Goal: Task Accomplishment & Management: Manage account settings

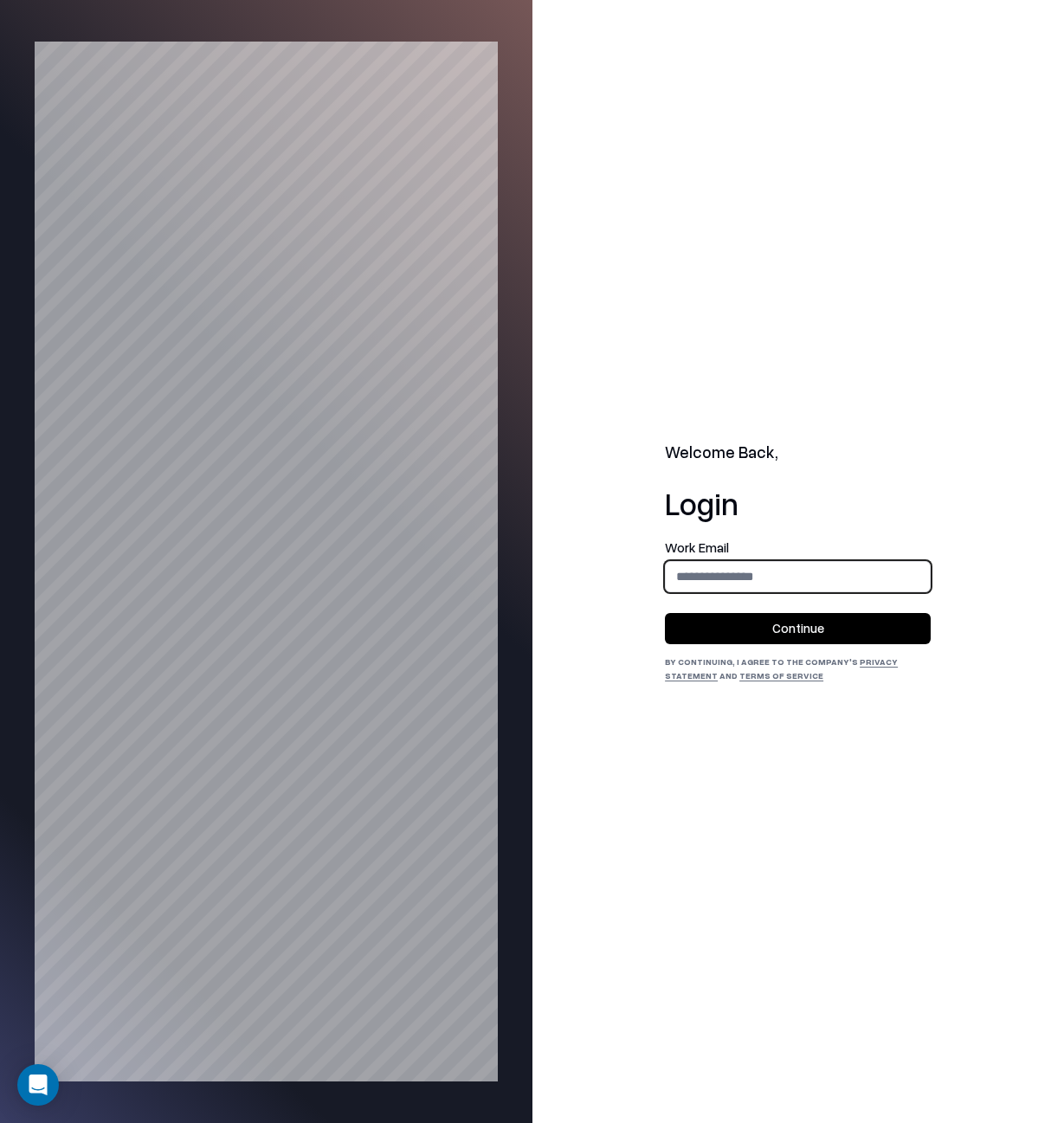
click at [673, 572] on input "email" at bounding box center [798, 575] width 264 height 32
type input "**********"
click at [747, 643] on form "**********" at bounding box center [798, 593] width 266 height 103
click at [746, 637] on button "Continue" at bounding box center [798, 628] width 266 height 32
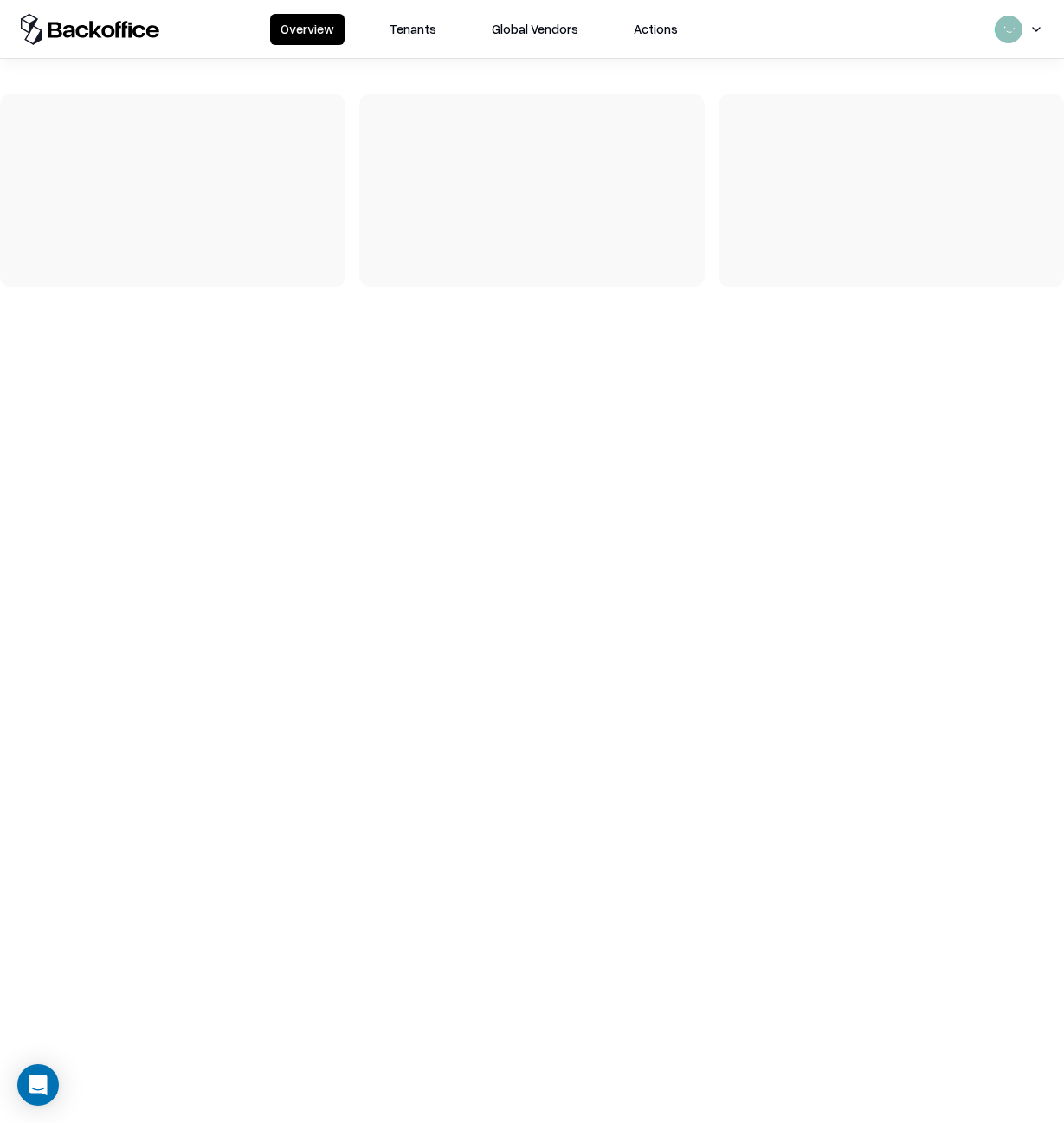
click at [426, 27] on button "Tenants" at bounding box center [413, 29] width 68 height 32
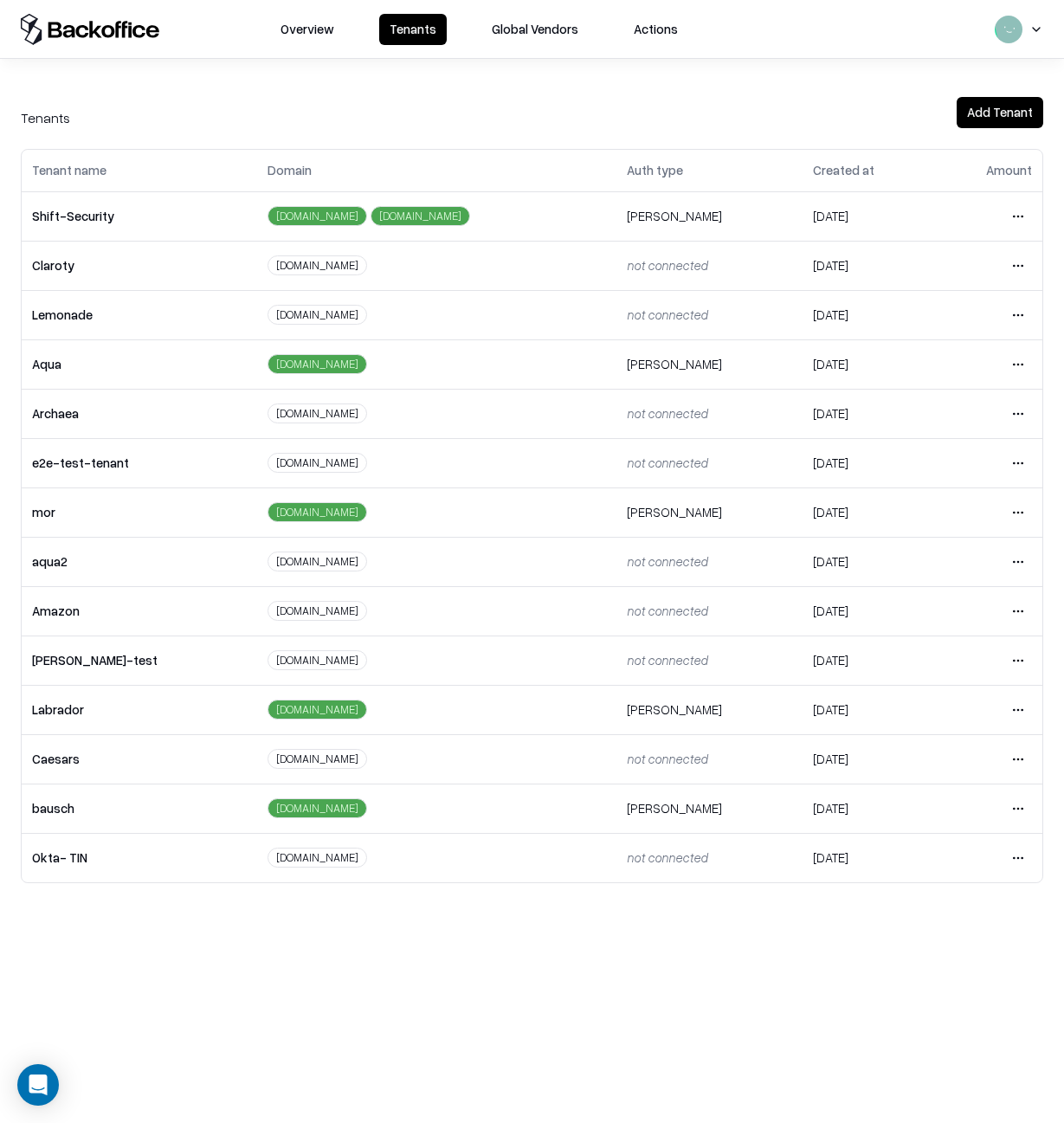
click at [1004, 212] on td "Open menu" at bounding box center [989, 216] width 107 height 50
click at [1015, 214] on html "Overview Tenants Global Vendors Actions Tenants Add Tenant Tenant name Domain A…" at bounding box center [532, 561] width 1064 height 1123
click at [958, 369] on div "Login to tenant" at bounding box center [945, 361] width 187 height 34
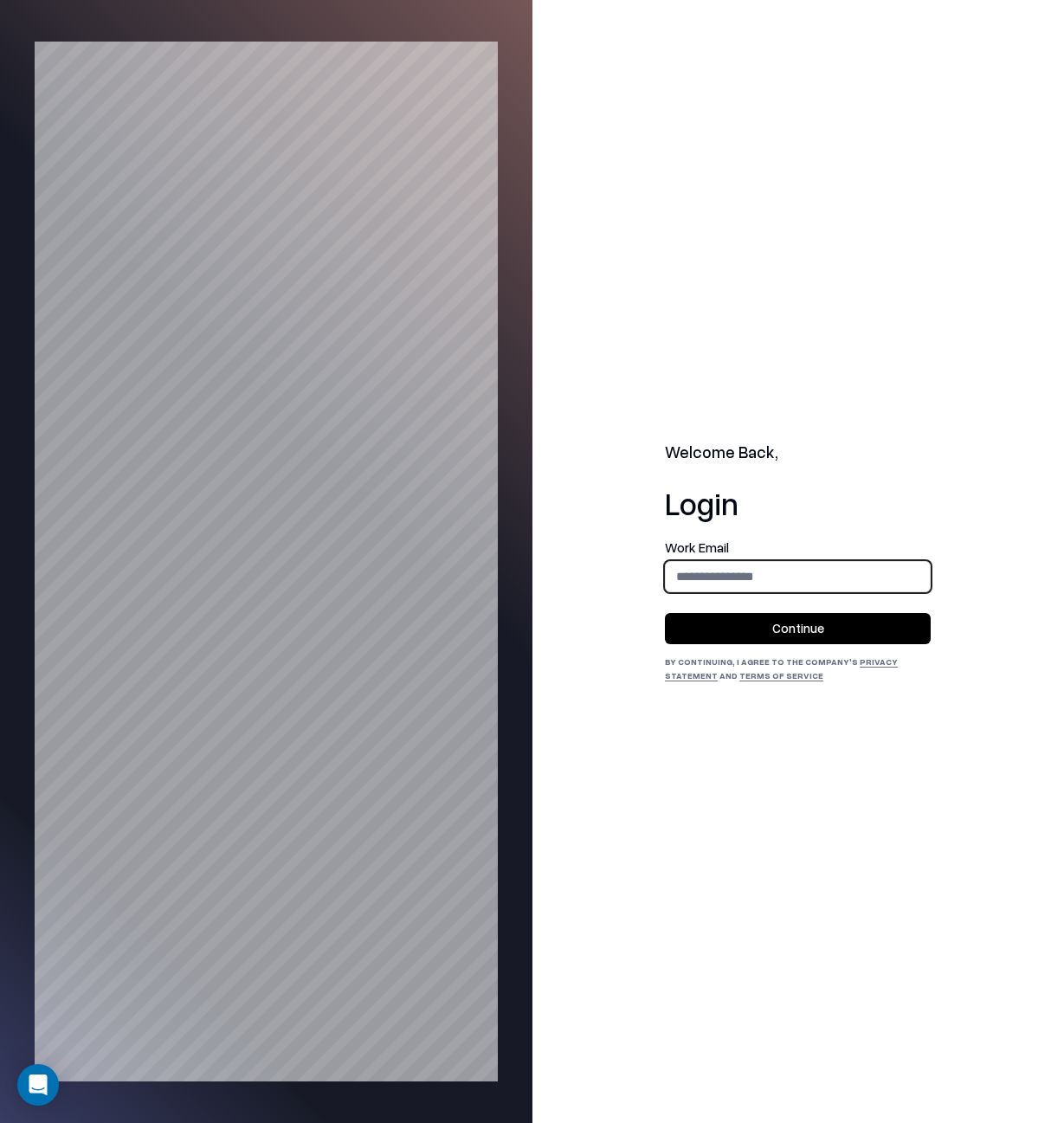
click at [748, 569] on input "email" at bounding box center [798, 575] width 264 height 32
type input "**********"
click at [757, 640] on button "Continue" at bounding box center [798, 628] width 266 height 32
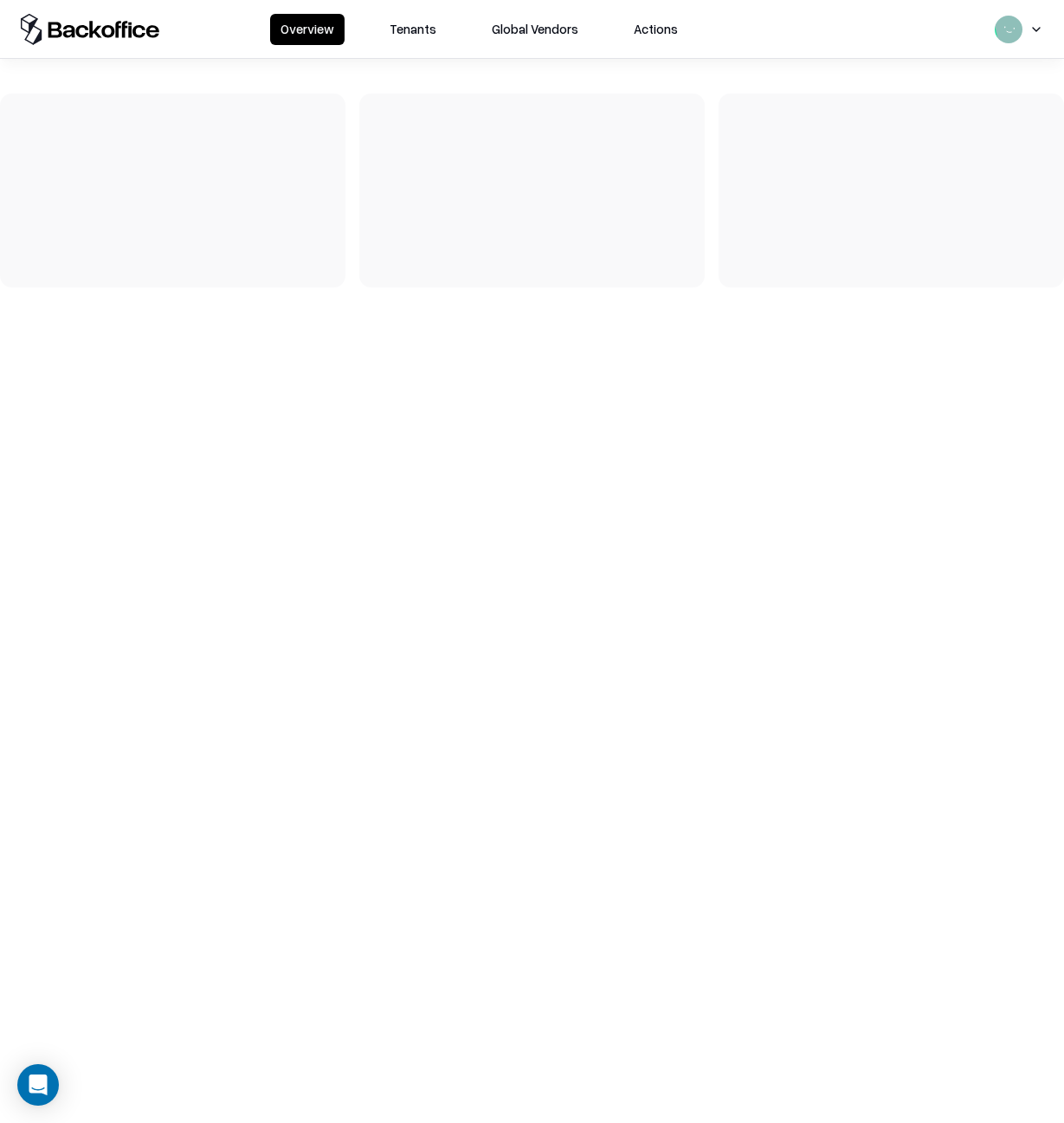
click at [402, 42] on button "Tenants" at bounding box center [413, 29] width 68 height 32
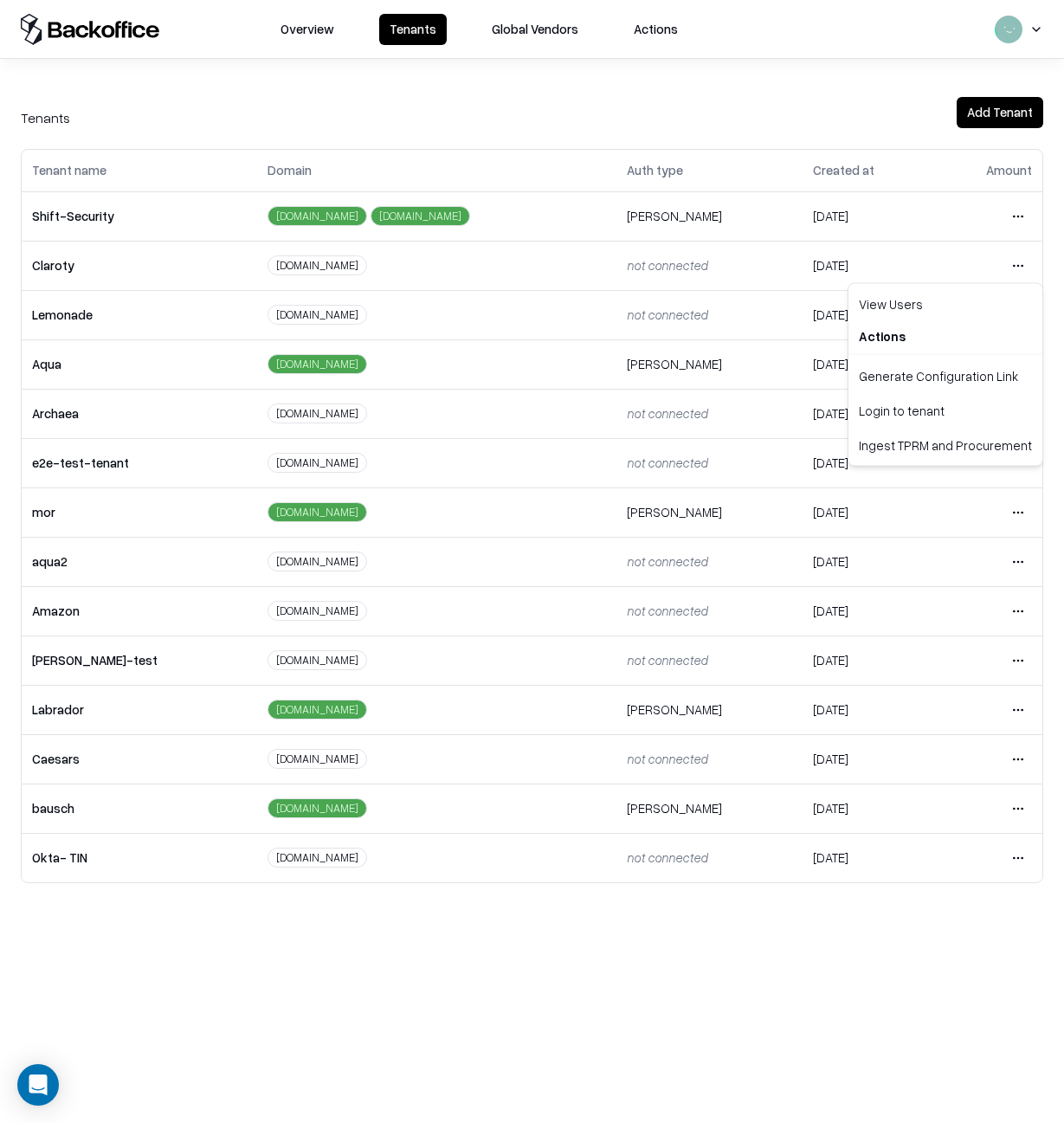
click at [1015, 263] on html "Overview Tenants Global Vendors Actions Tenants Add Tenant Tenant name Domain A…" at bounding box center [532, 561] width 1064 height 1123
click at [947, 409] on div "Login to tenant" at bounding box center [945, 411] width 187 height 34
click at [1018, 309] on html "Overview Tenants Global Vendors Actions Tenants Add Tenant Tenant name Domain A…" at bounding box center [532, 561] width 1064 height 1123
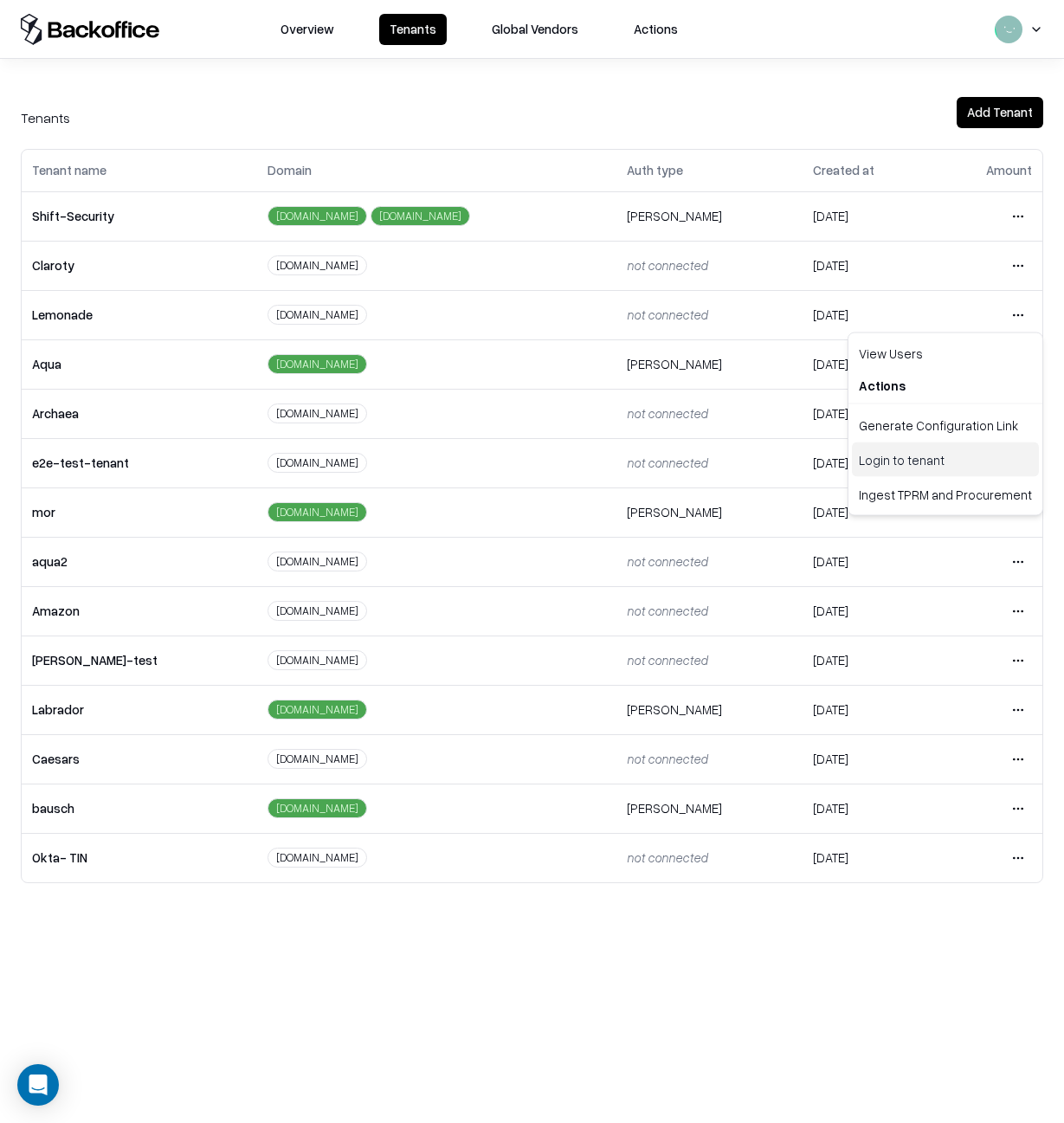
click at [954, 461] on div "Login to tenant" at bounding box center [945, 460] width 187 height 34
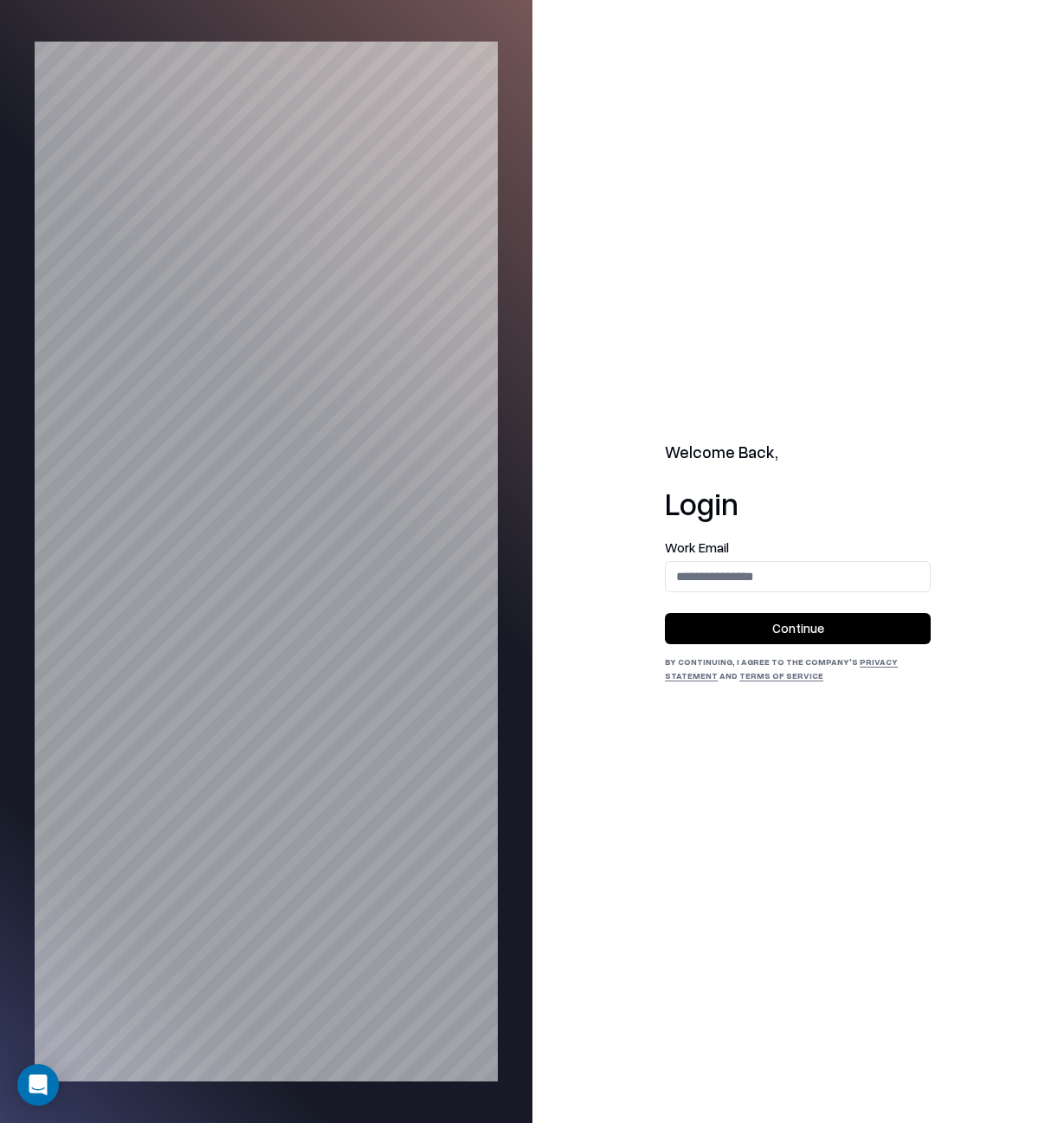
click at [760, 605] on form "Work Email Continue" at bounding box center [798, 593] width 266 height 103
click at [754, 585] on input "email" at bounding box center [798, 575] width 264 height 32
type input "**********"
click at [777, 639] on button "Continue" at bounding box center [798, 628] width 266 height 32
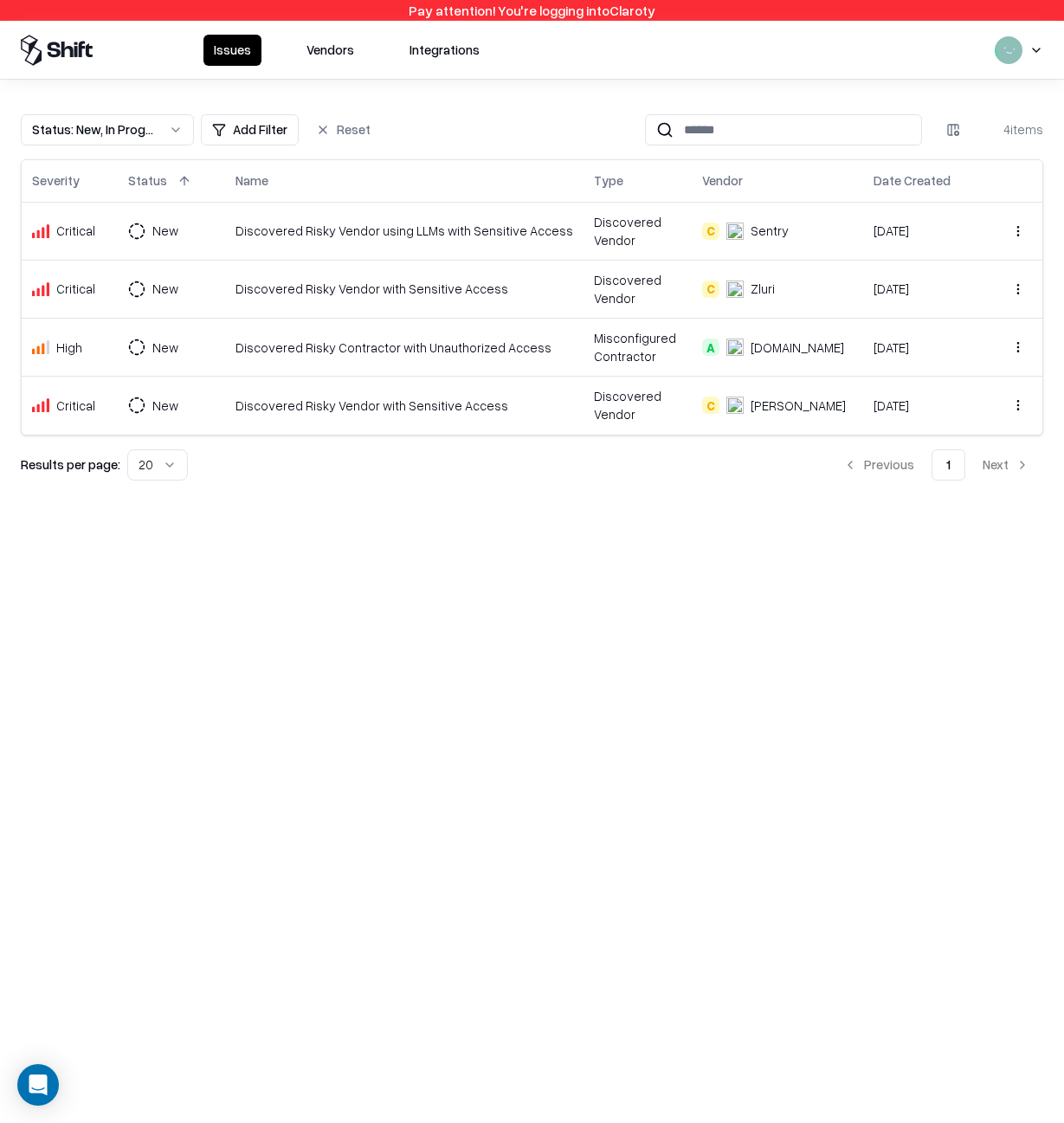
click at [402, 241] on td "Discovered Risky Vendor using LLMs with Sensitive Access" at bounding box center [404, 231] width 358 height 58
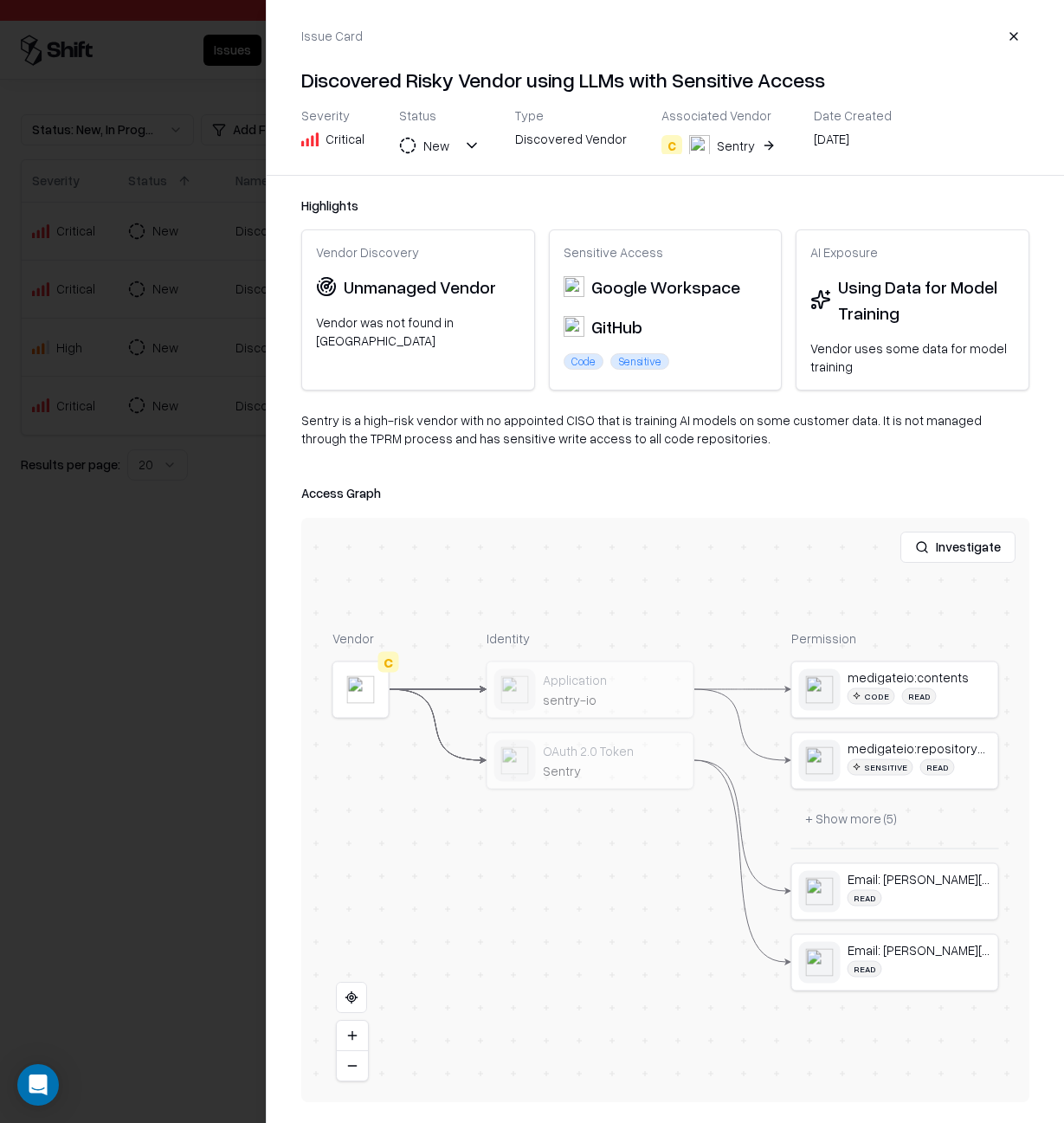
click at [0, 0] on button at bounding box center [0, 0] width 0 height 0
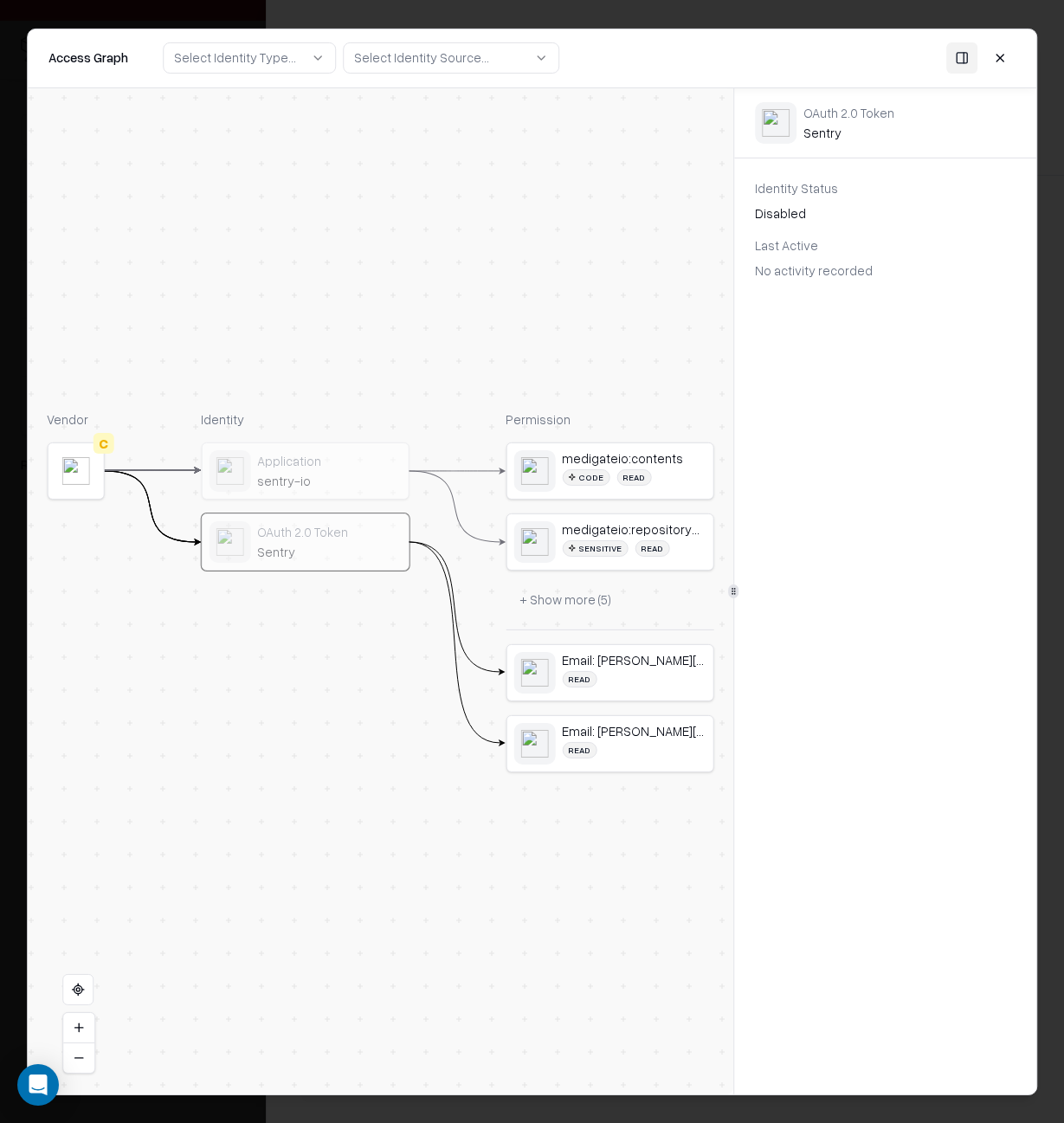
click at [1005, 58] on button at bounding box center [1000, 57] width 32 height 32
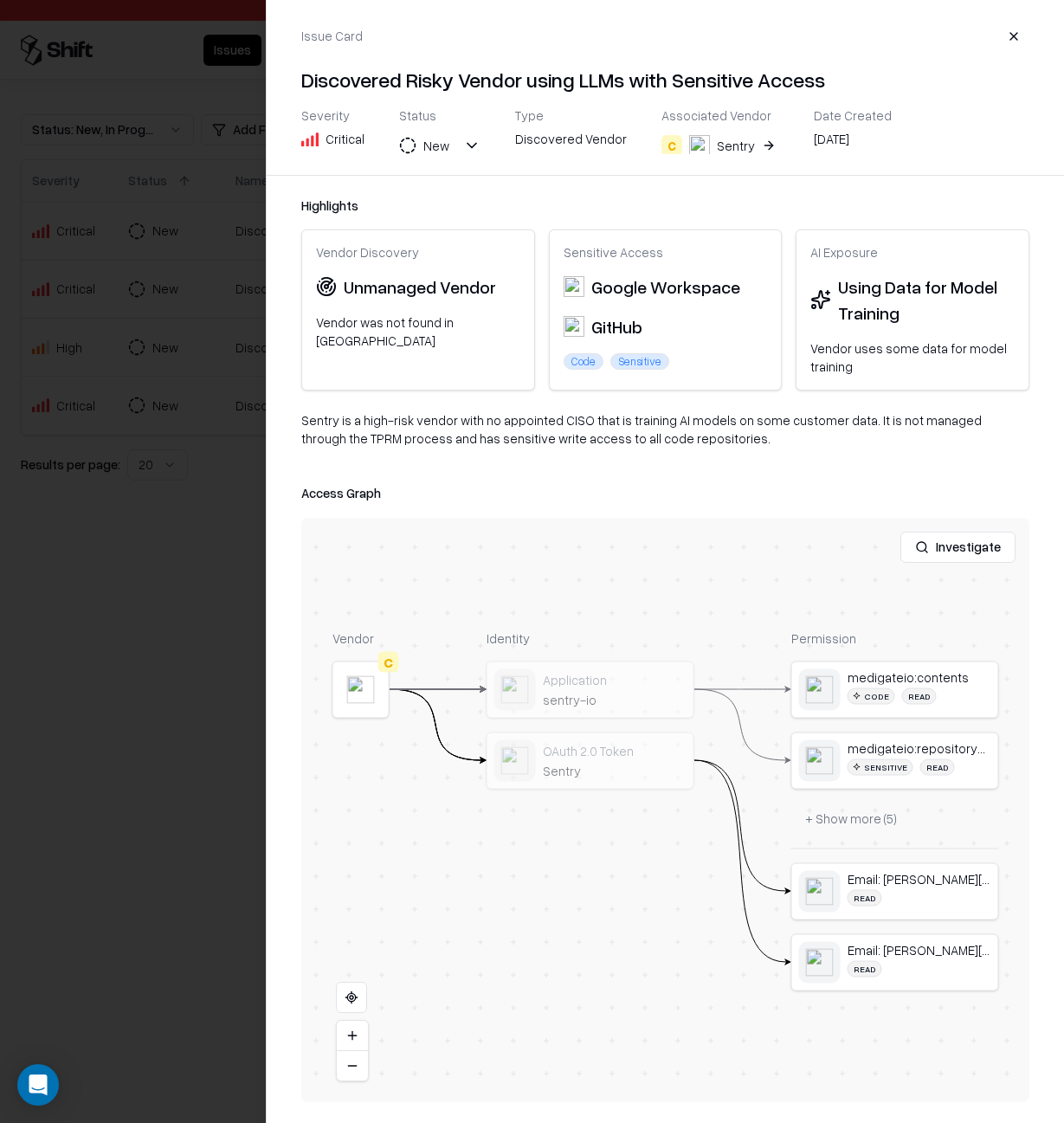
click at [1019, 30] on button "button" at bounding box center [1014, 36] width 32 height 32
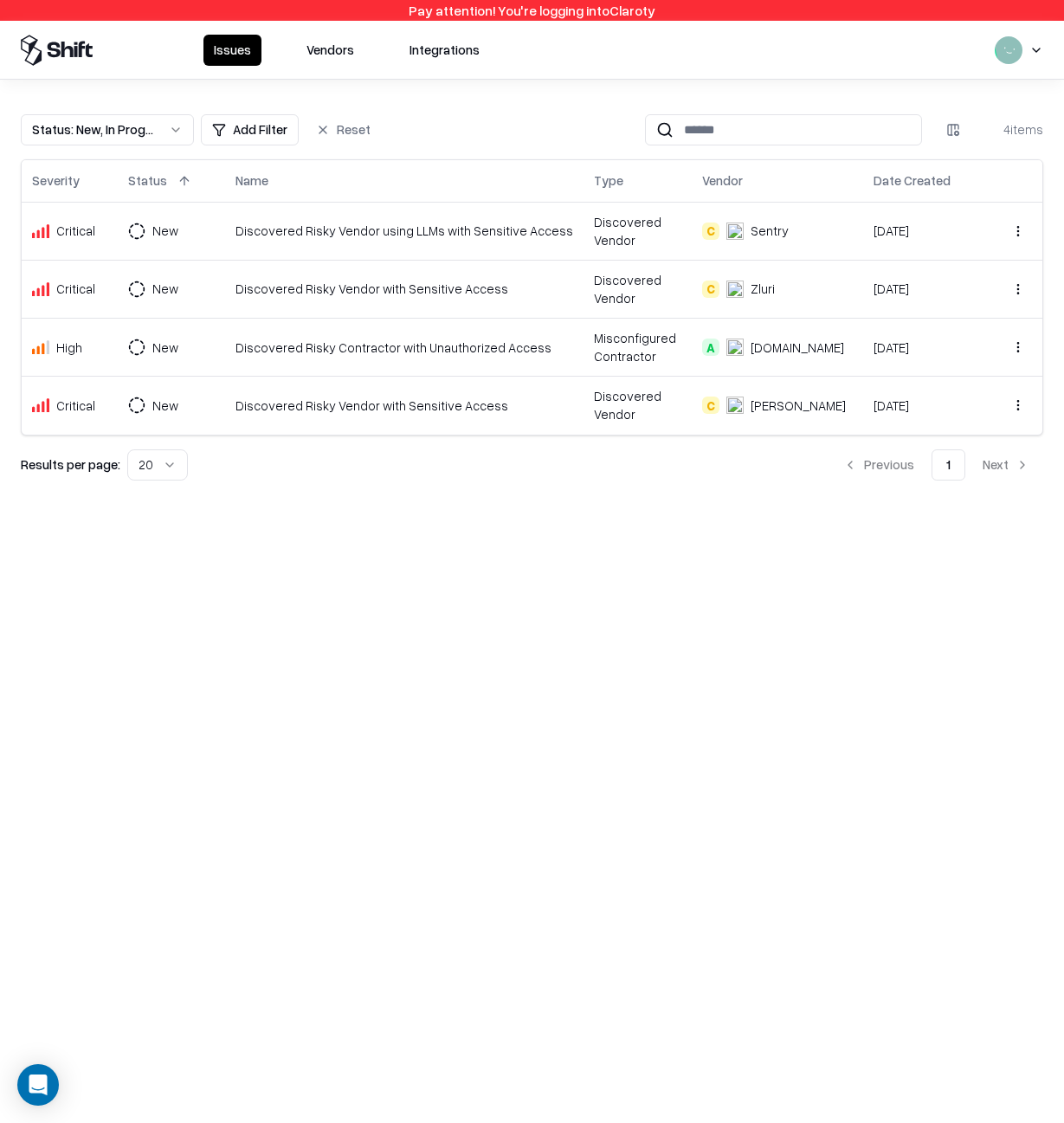
click at [261, 293] on div "Discovered Risky Vendor with Sensitive Access" at bounding box center [404, 288] width 338 height 18
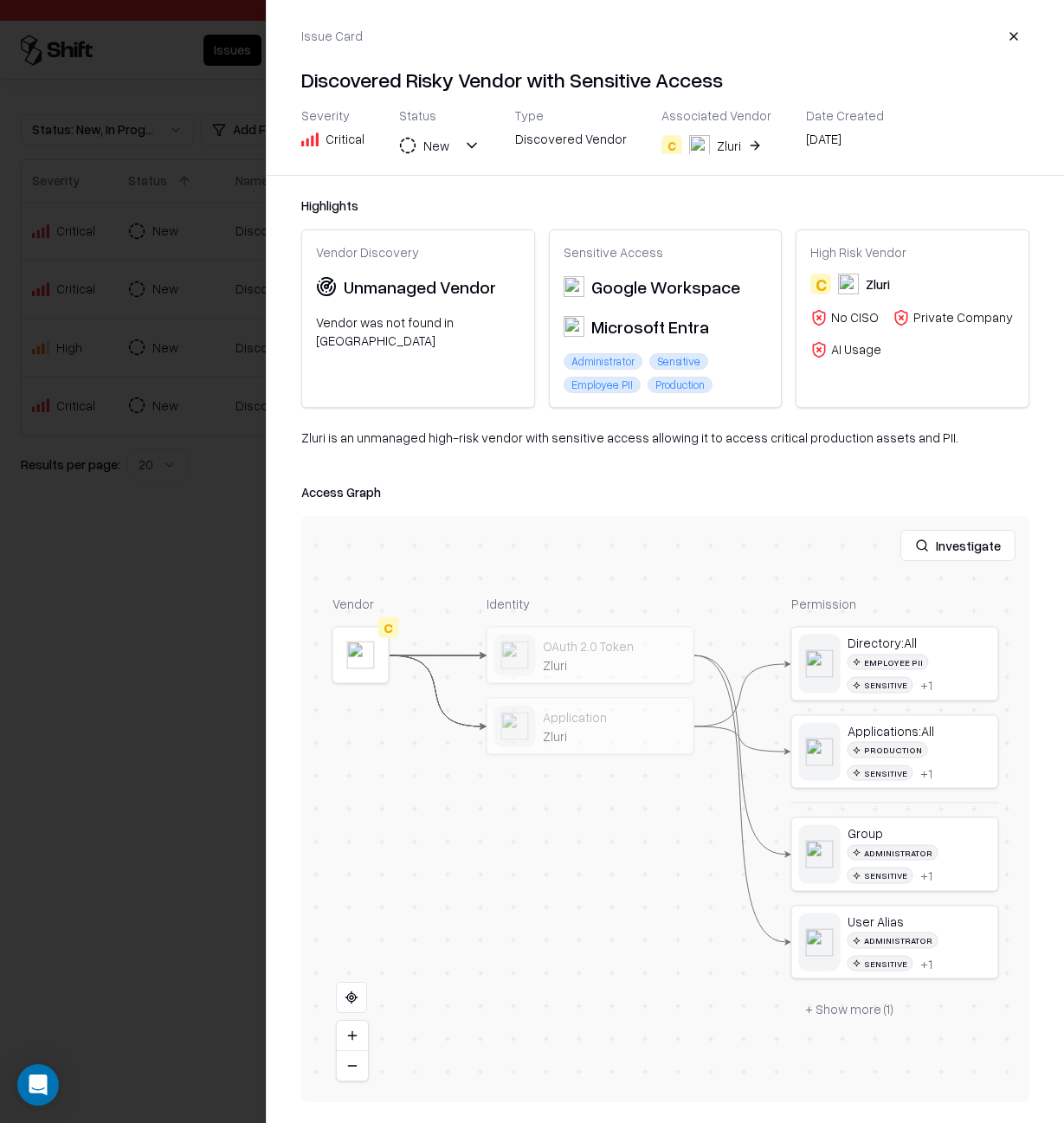
click at [128, 330] on div at bounding box center [532, 561] width 1064 height 1123
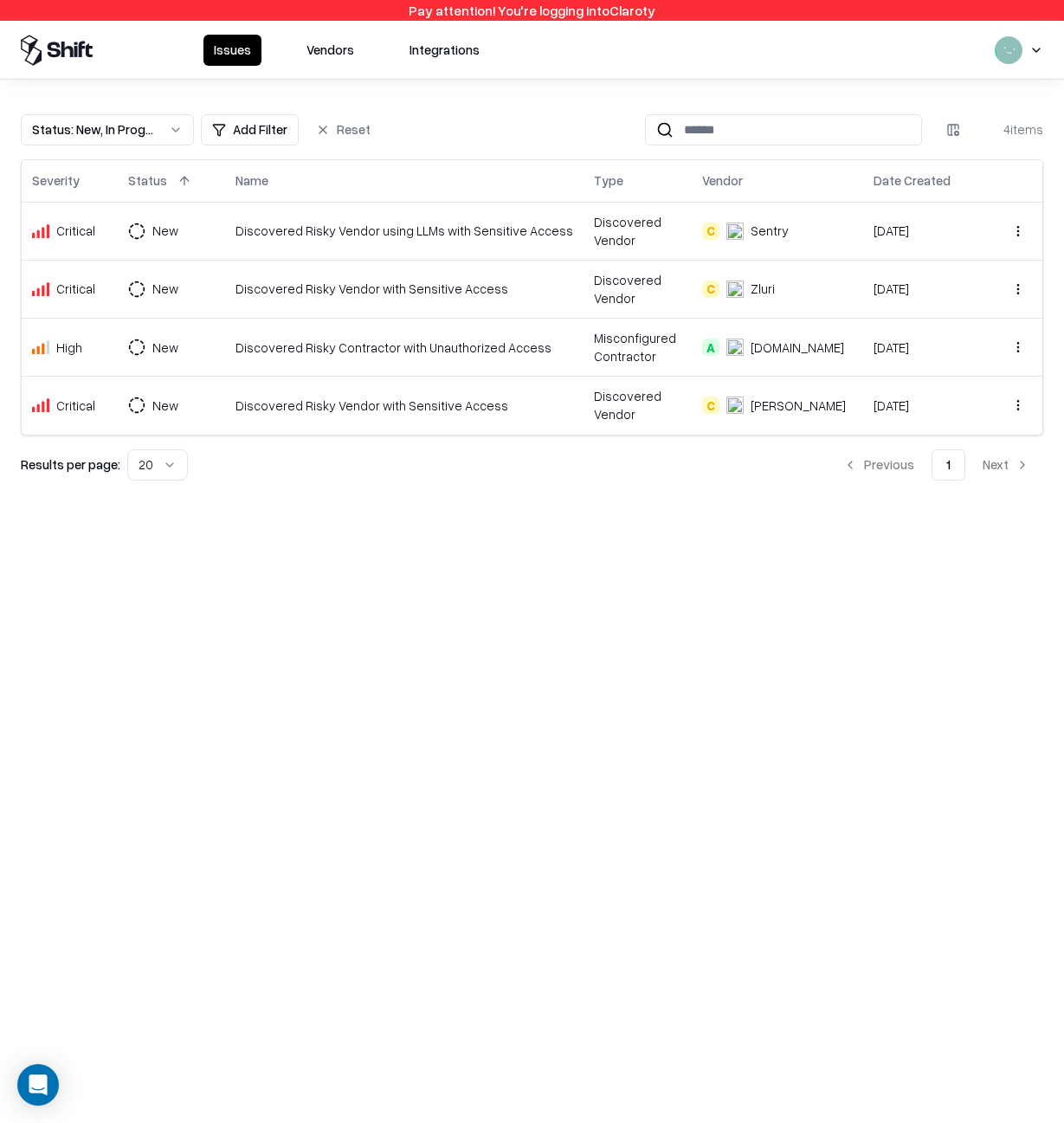
click at [266, 334] on td "Discovered Risky Contractor with Unauthorized Access" at bounding box center [404, 348] width 358 height 58
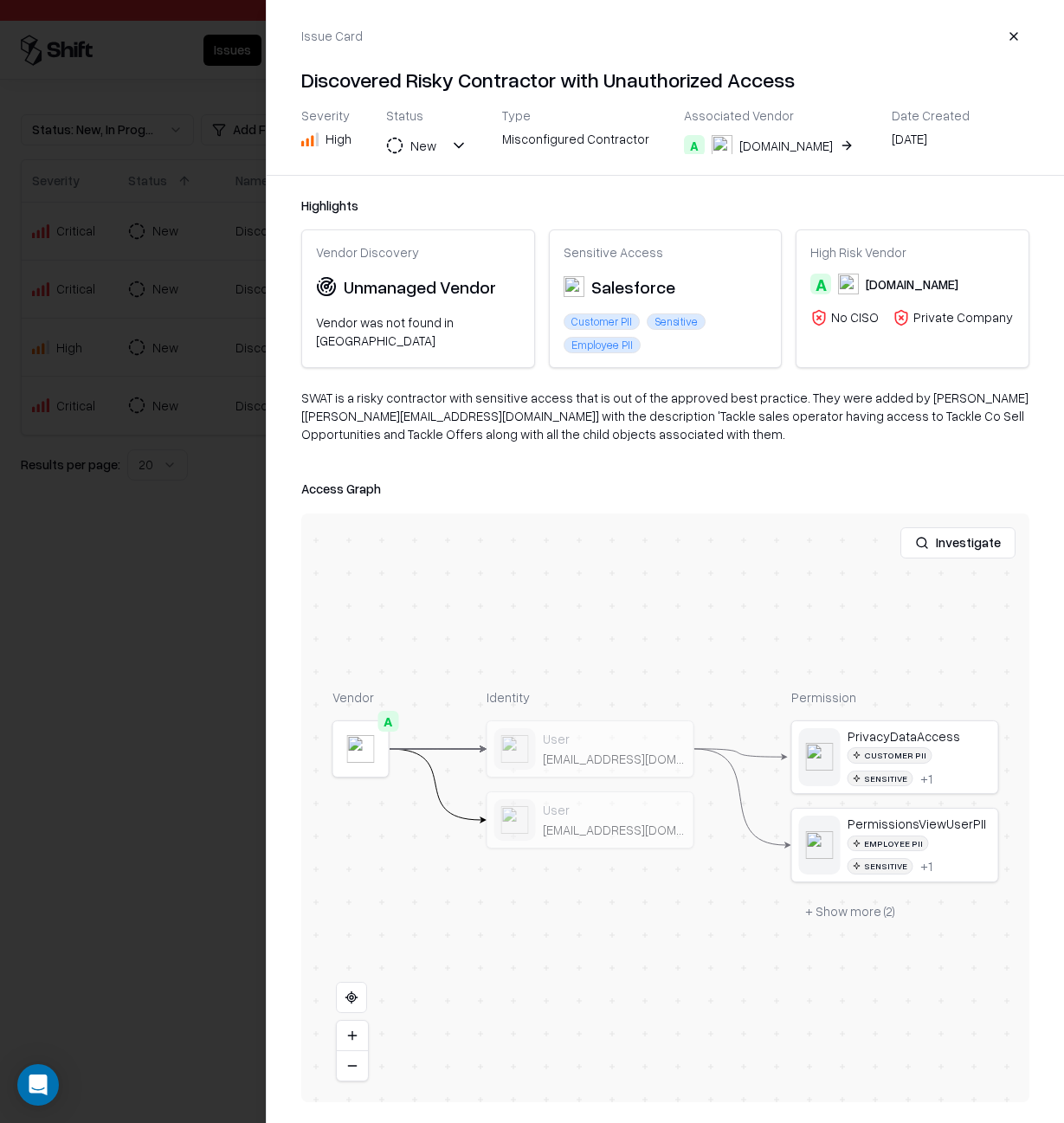
click at [192, 385] on div at bounding box center [532, 561] width 1064 height 1123
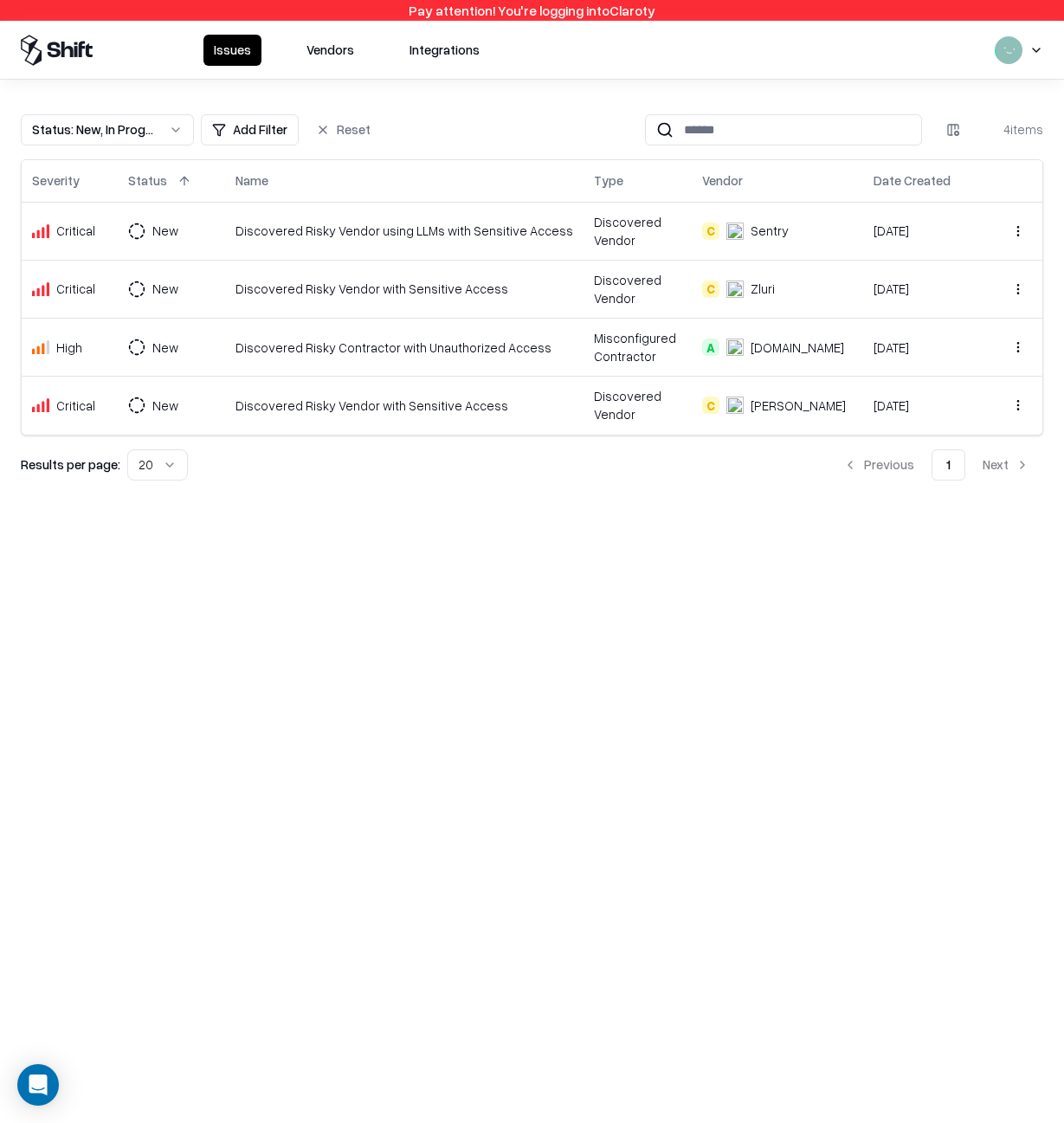
click at [395, 380] on td "Discovered Risky Vendor with Sensitive Access" at bounding box center [404, 405] width 358 height 58
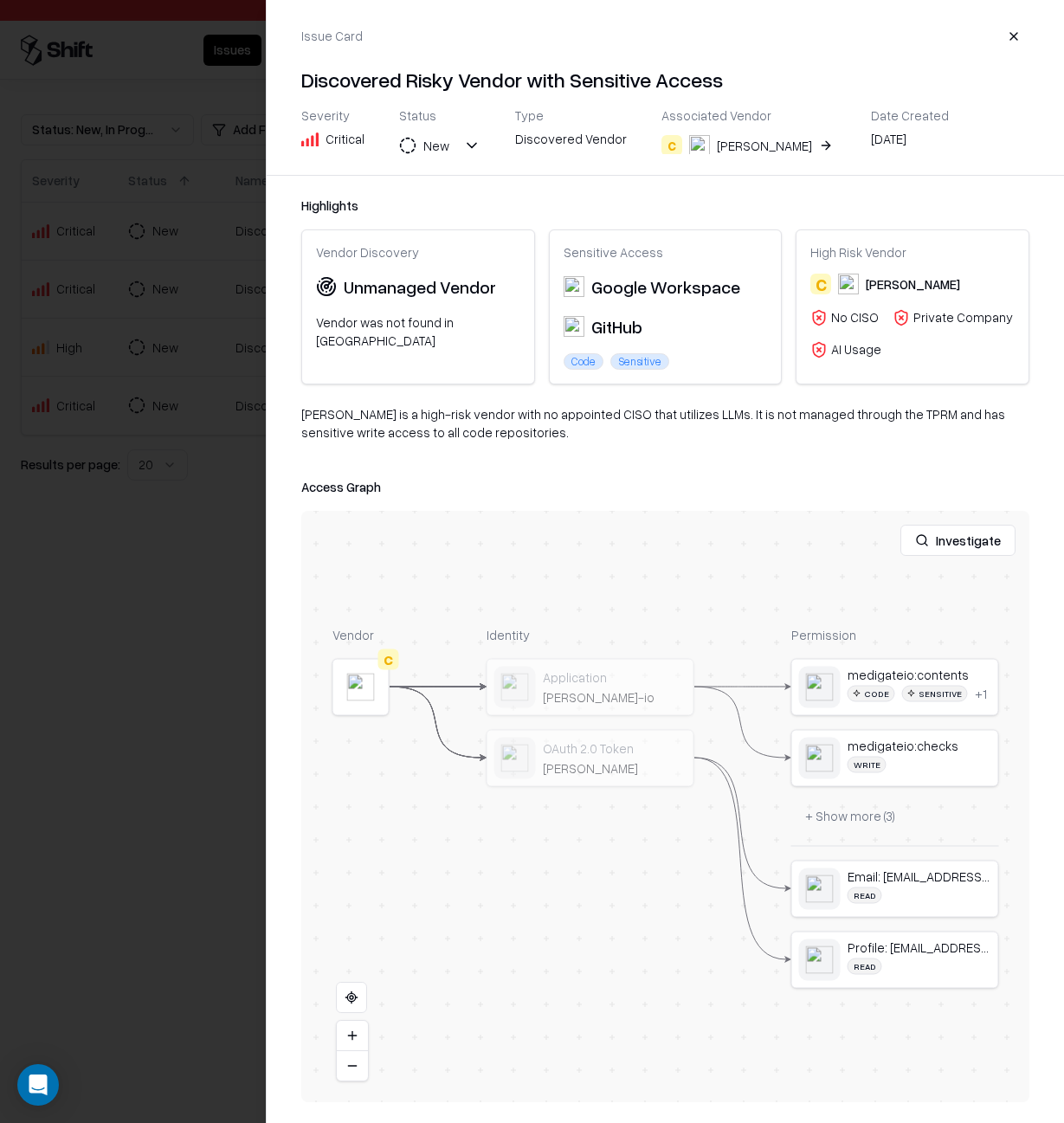
click at [188, 393] on div at bounding box center [532, 561] width 1064 height 1123
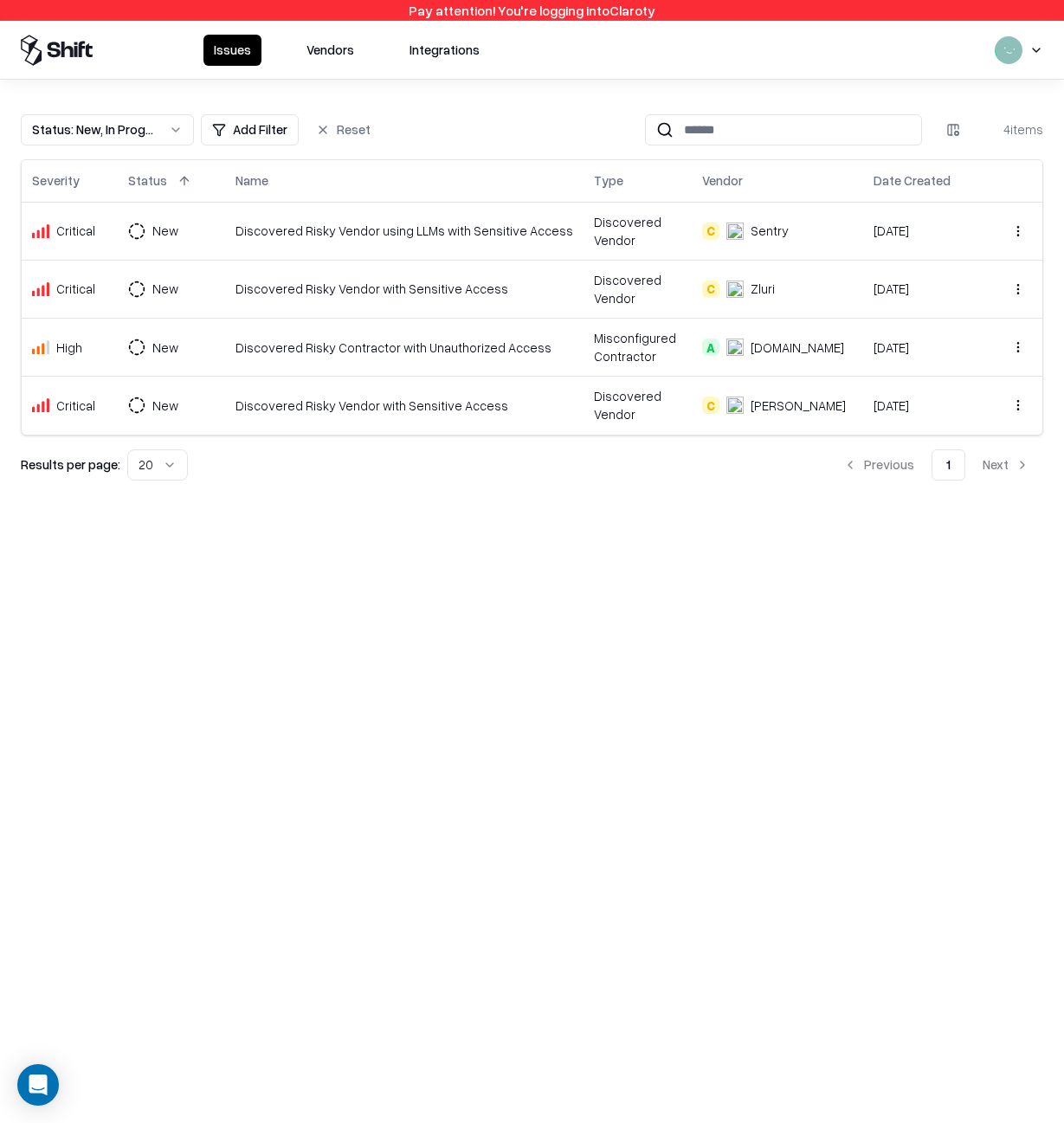
click at [329, 128] on button "Reset" at bounding box center [343, 129] width 76 height 32
click at [224, 51] on button "Issues" at bounding box center [232, 50] width 58 height 32
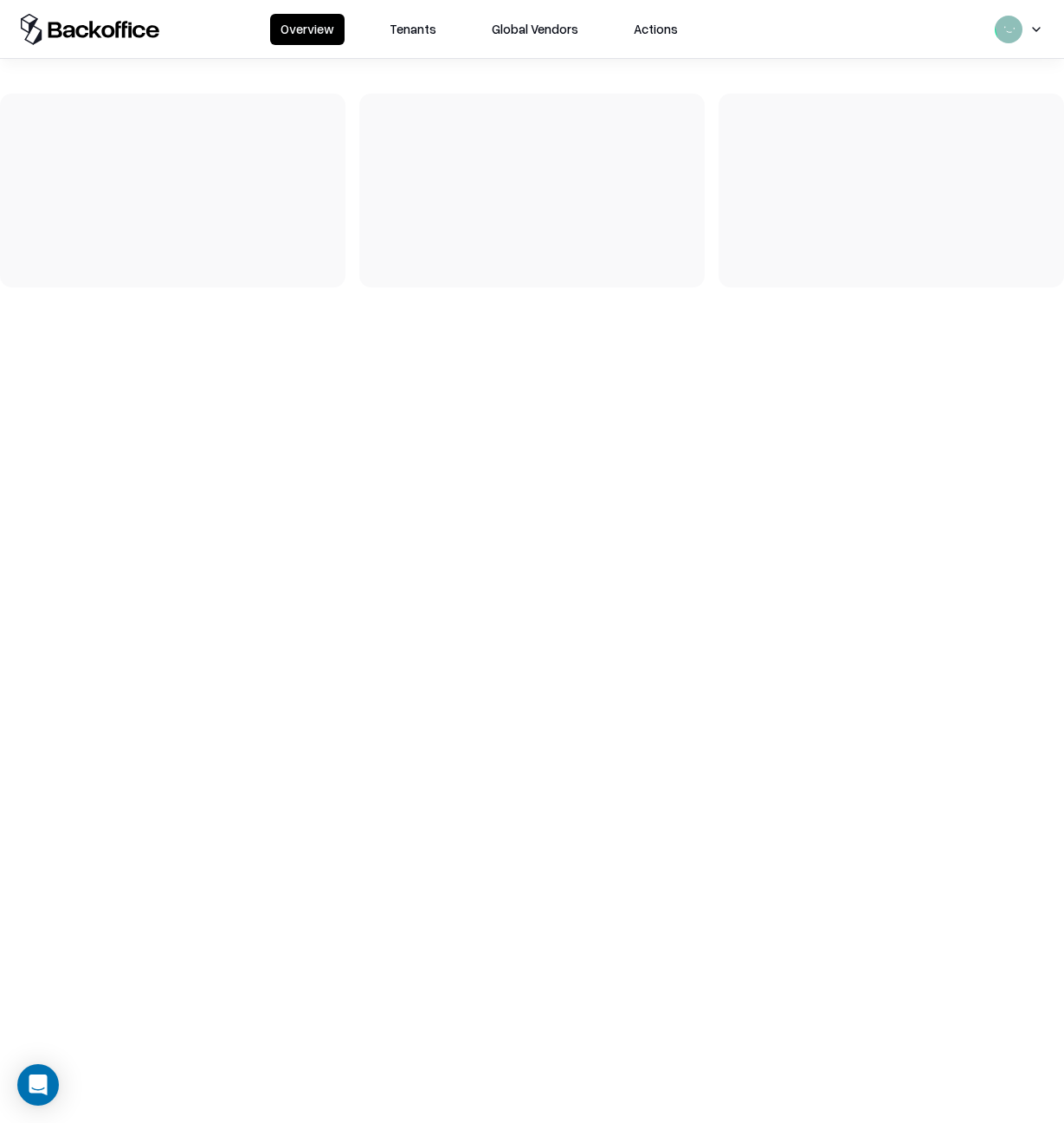
click at [421, 32] on button "Tenants" at bounding box center [413, 29] width 68 height 32
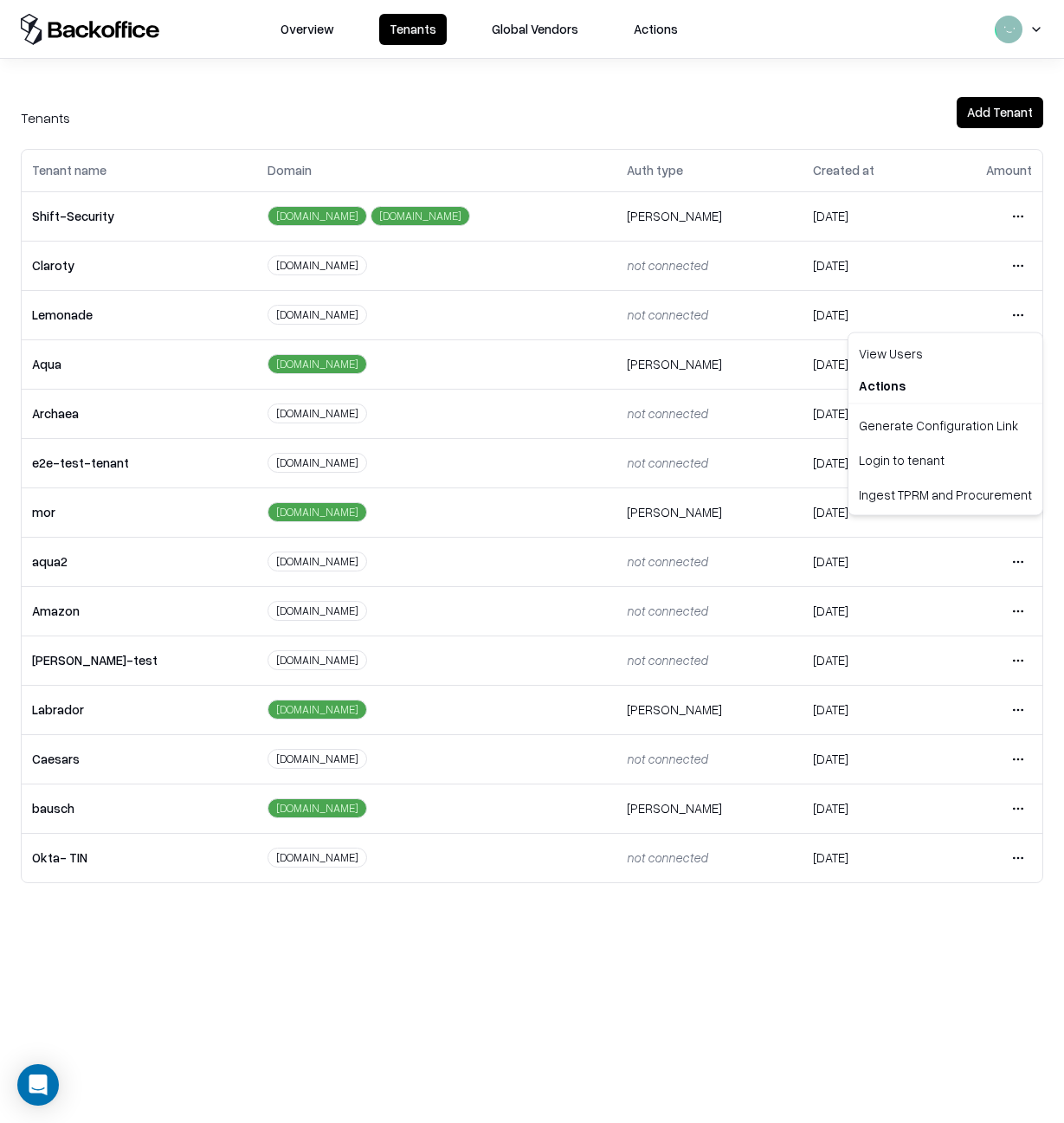
click at [1022, 317] on html "Overview Tenants Global Vendors Actions Tenants Add Tenant Tenant name Domain A…" at bounding box center [532, 561] width 1064 height 1123
click at [948, 457] on div "Login to tenant" at bounding box center [945, 460] width 187 height 34
click at [1025, 608] on html "Overview Tenants Global Vendors Actions Tenants Add Tenant Tenant name Domain A…" at bounding box center [532, 561] width 1064 height 1123
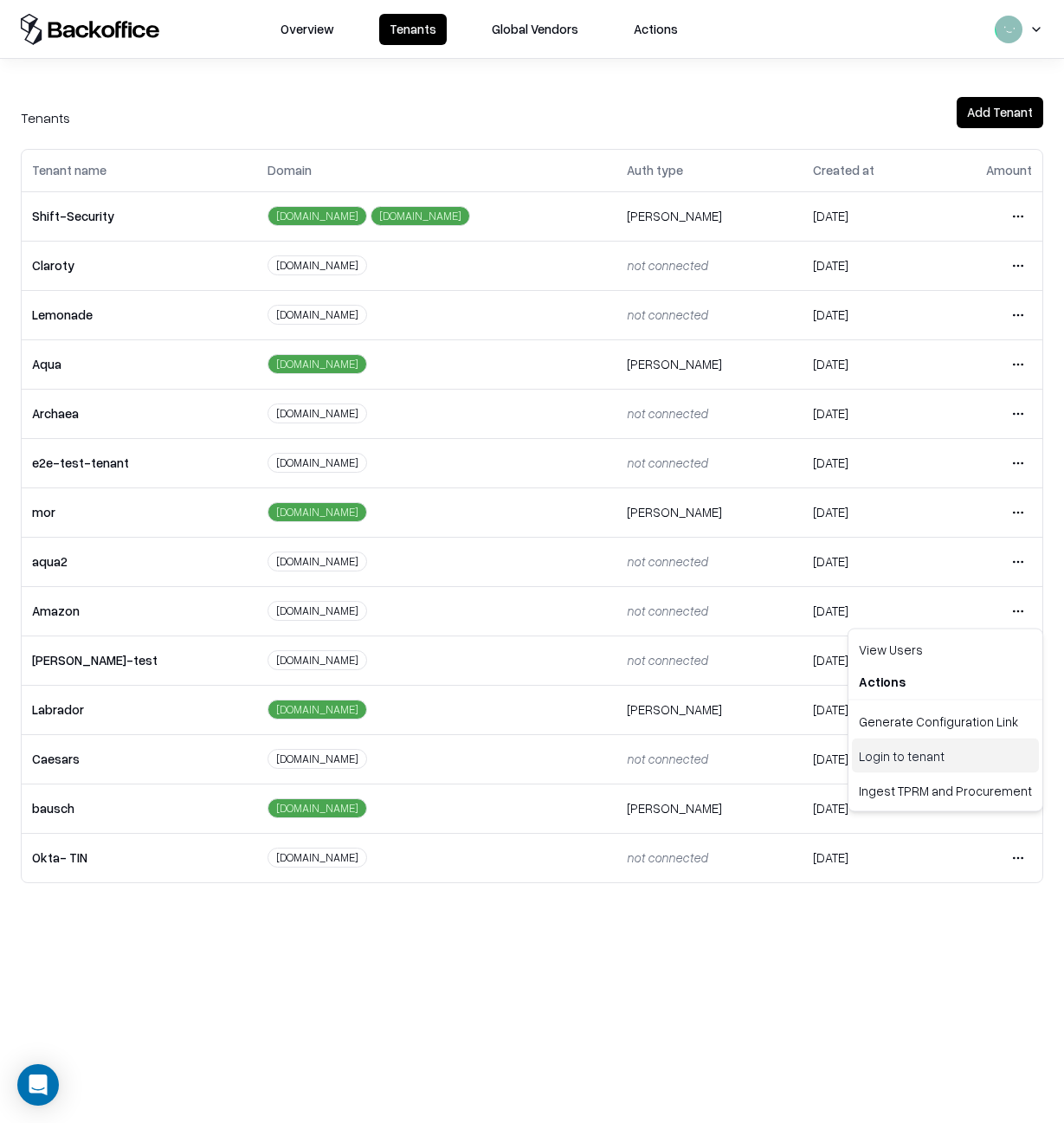
click at [939, 750] on div "Login to tenant" at bounding box center [945, 755] width 187 height 34
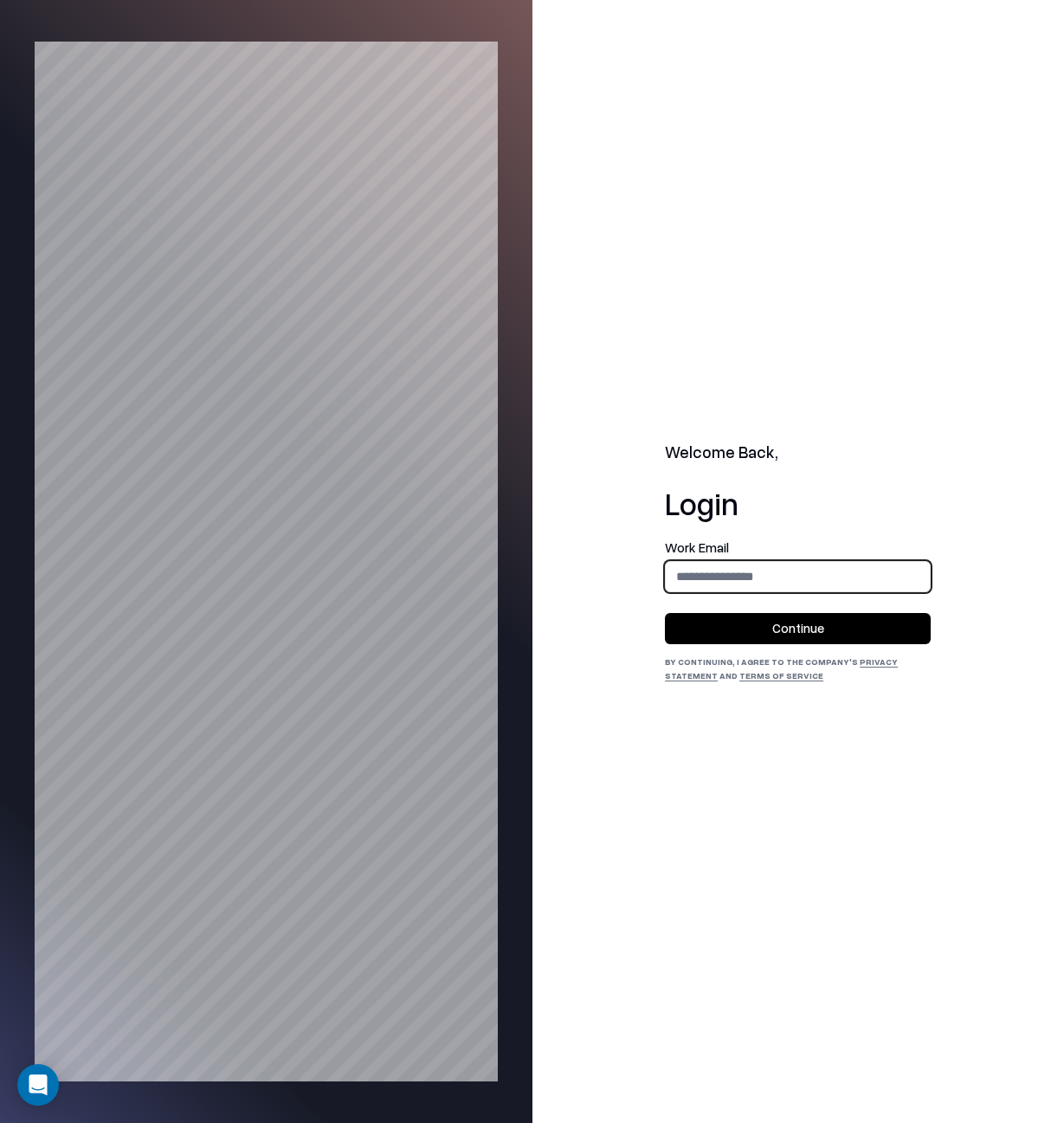
click at [801, 586] on input "email" at bounding box center [798, 575] width 264 height 32
type input "**********"
click at [804, 630] on button "Continue" at bounding box center [798, 628] width 266 height 32
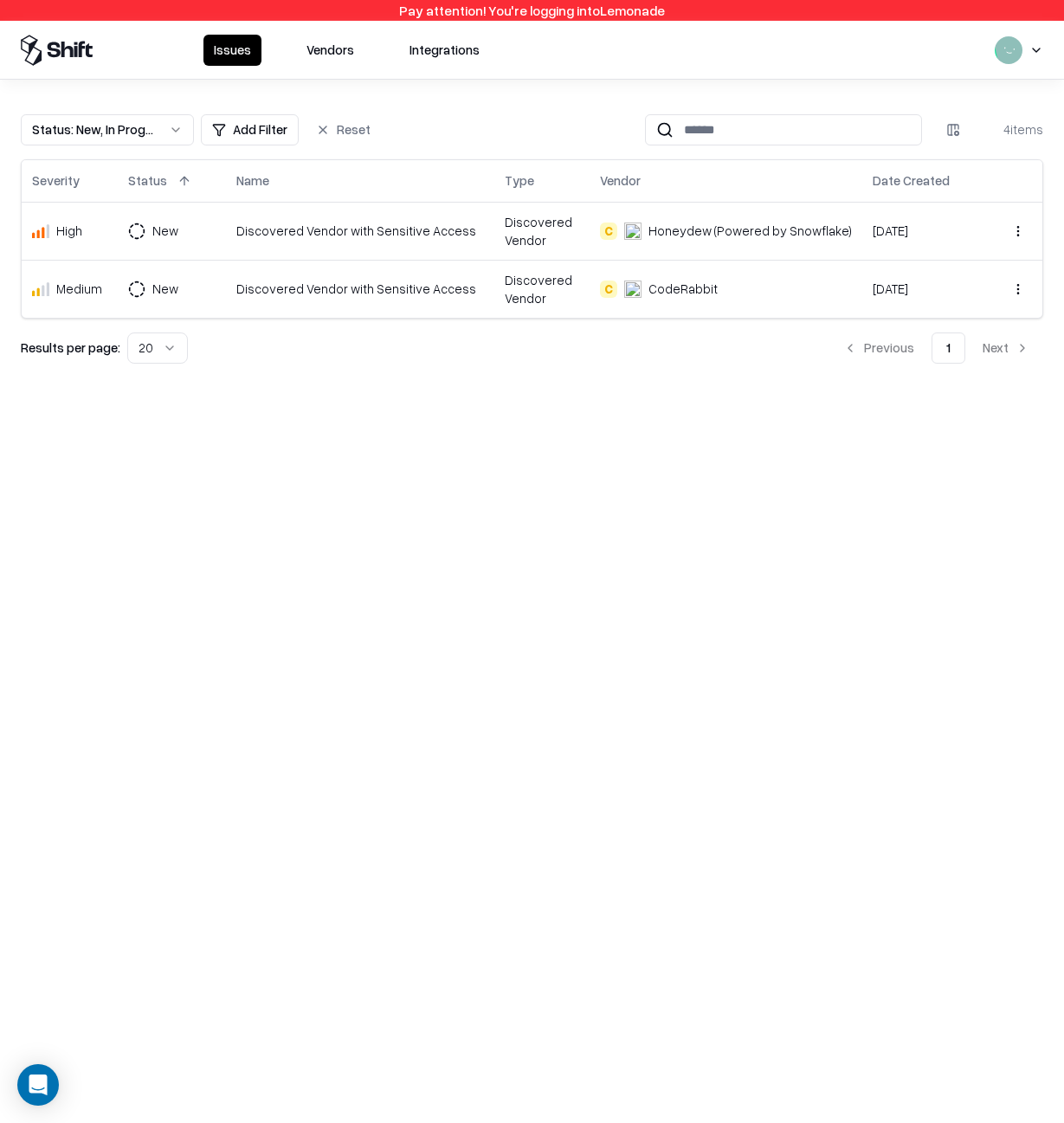
click at [244, 226] on div "Discovered Vendor with Sensitive Access" at bounding box center [360, 230] width 248 height 18
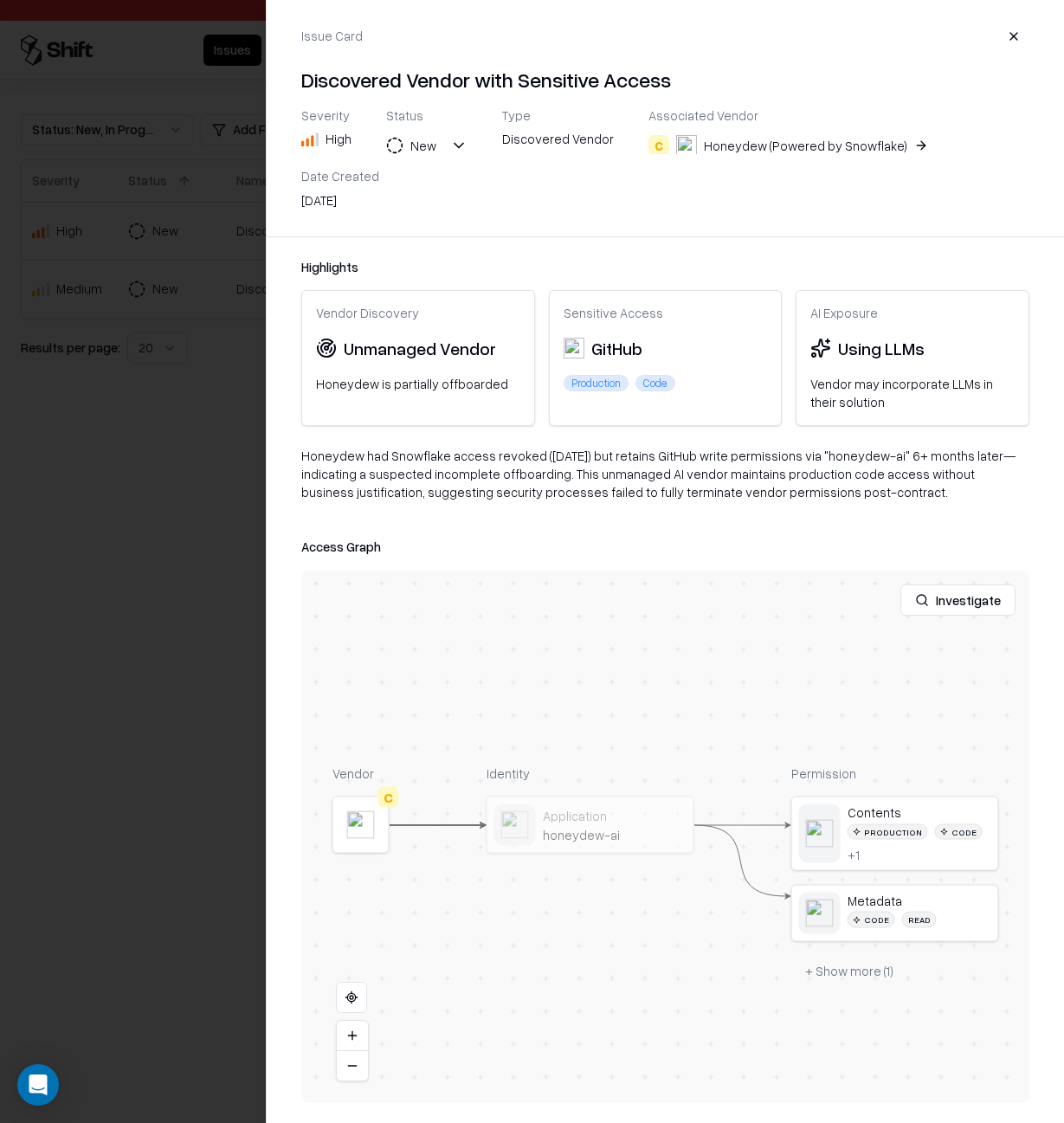
click at [250, 303] on div at bounding box center [532, 561] width 1064 height 1123
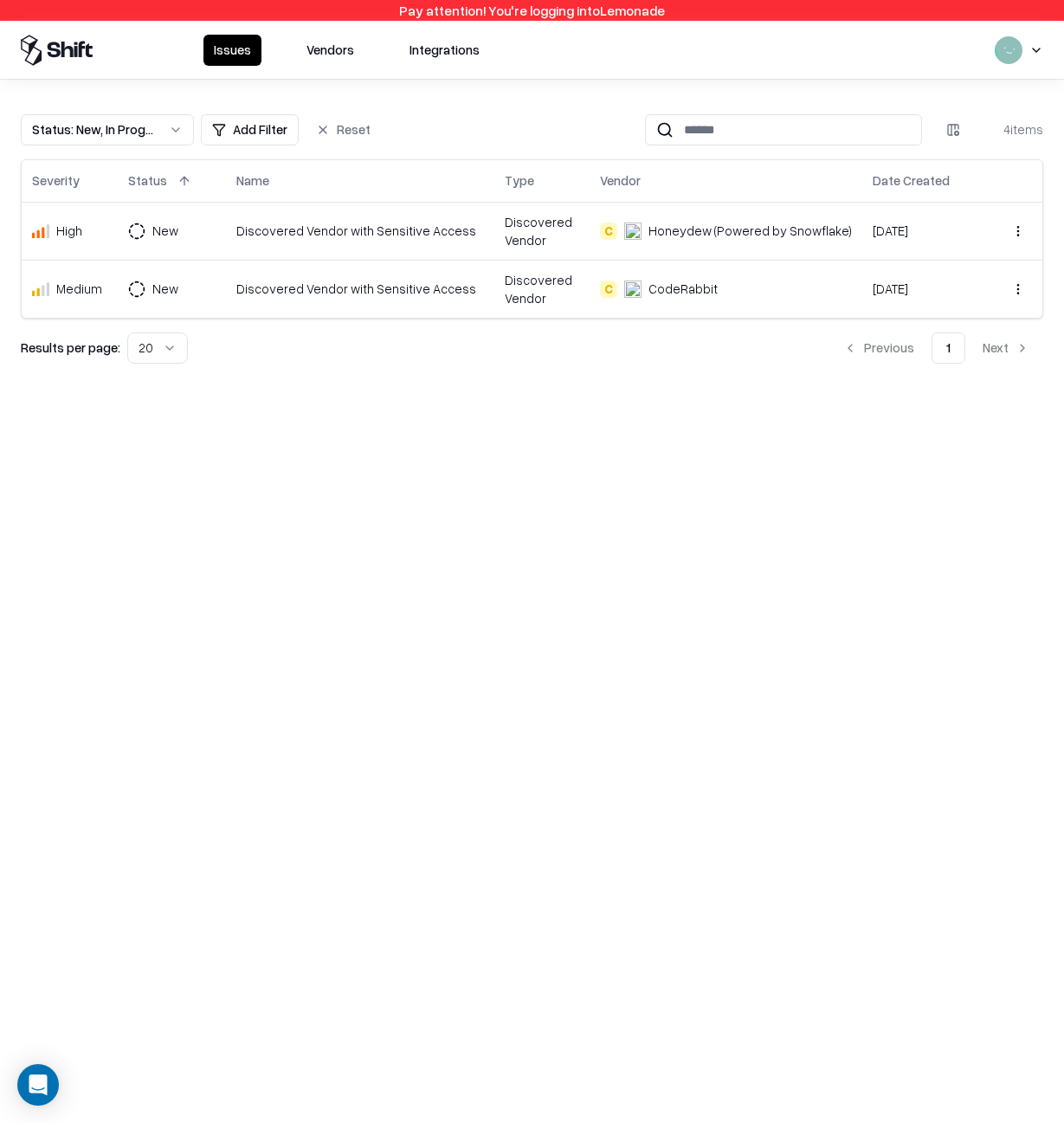
click at [285, 312] on td "Discovered Vendor with Sensitive Access" at bounding box center [360, 288] width 268 height 58
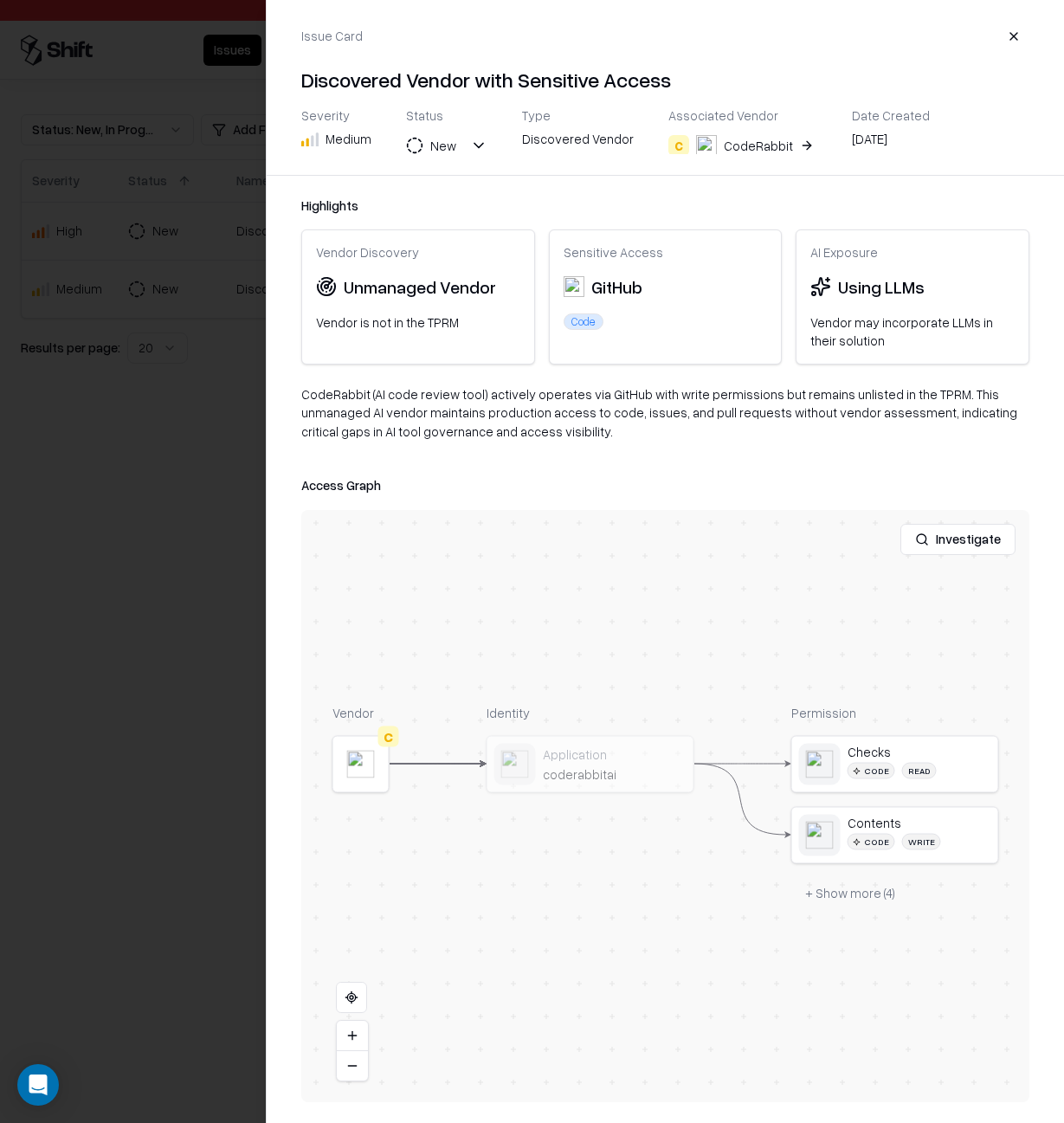
click at [192, 302] on div at bounding box center [532, 561] width 1064 height 1123
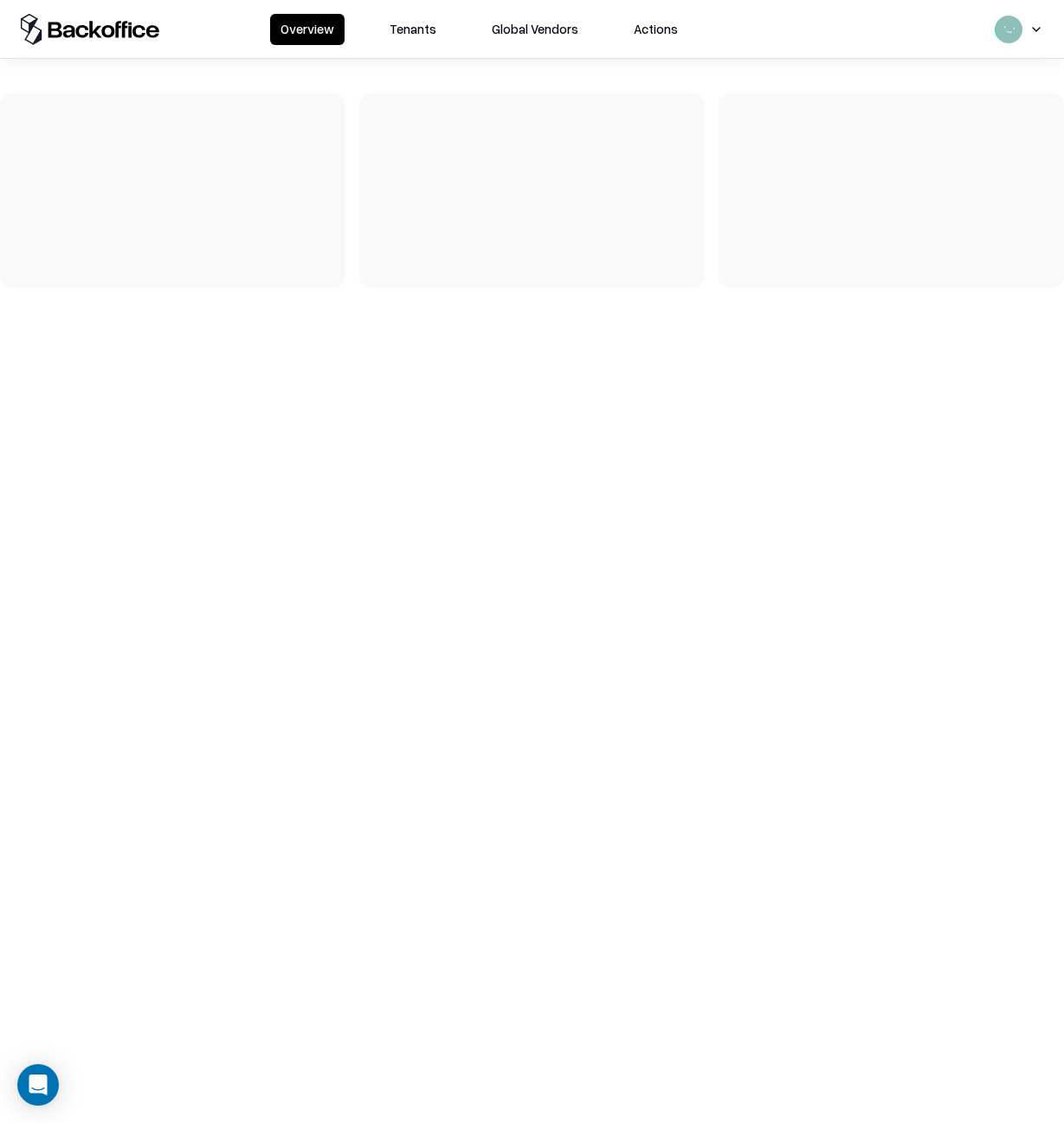
click at [431, 28] on button "Tenants" at bounding box center [413, 29] width 68 height 32
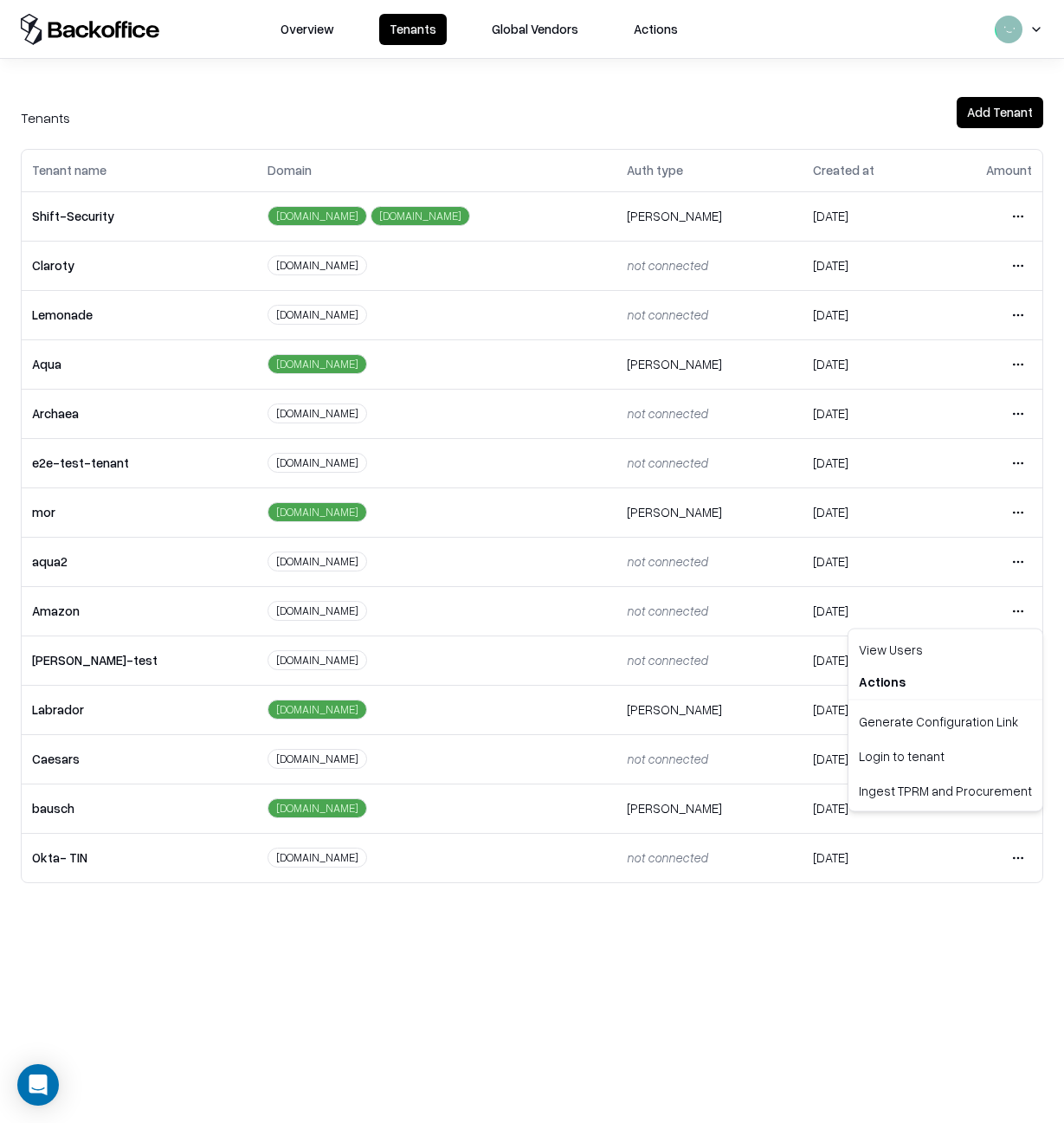
click at [1026, 609] on html "Overview Tenants Global Vendors Actions Tenants Add Tenant Tenant name Domain A…" at bounding box center [532, 561] width 1064 height 1123
click at [968, 750] on div "Login to tenant" at bounding box center [945, 755] width 187 height 34
click at [1013, 365] on html "Overview Tenants Global Vendors Actions Tenants Add Tenant Tenant name Domain A…" at bounding box center [532, 561] width 1064 height 1123
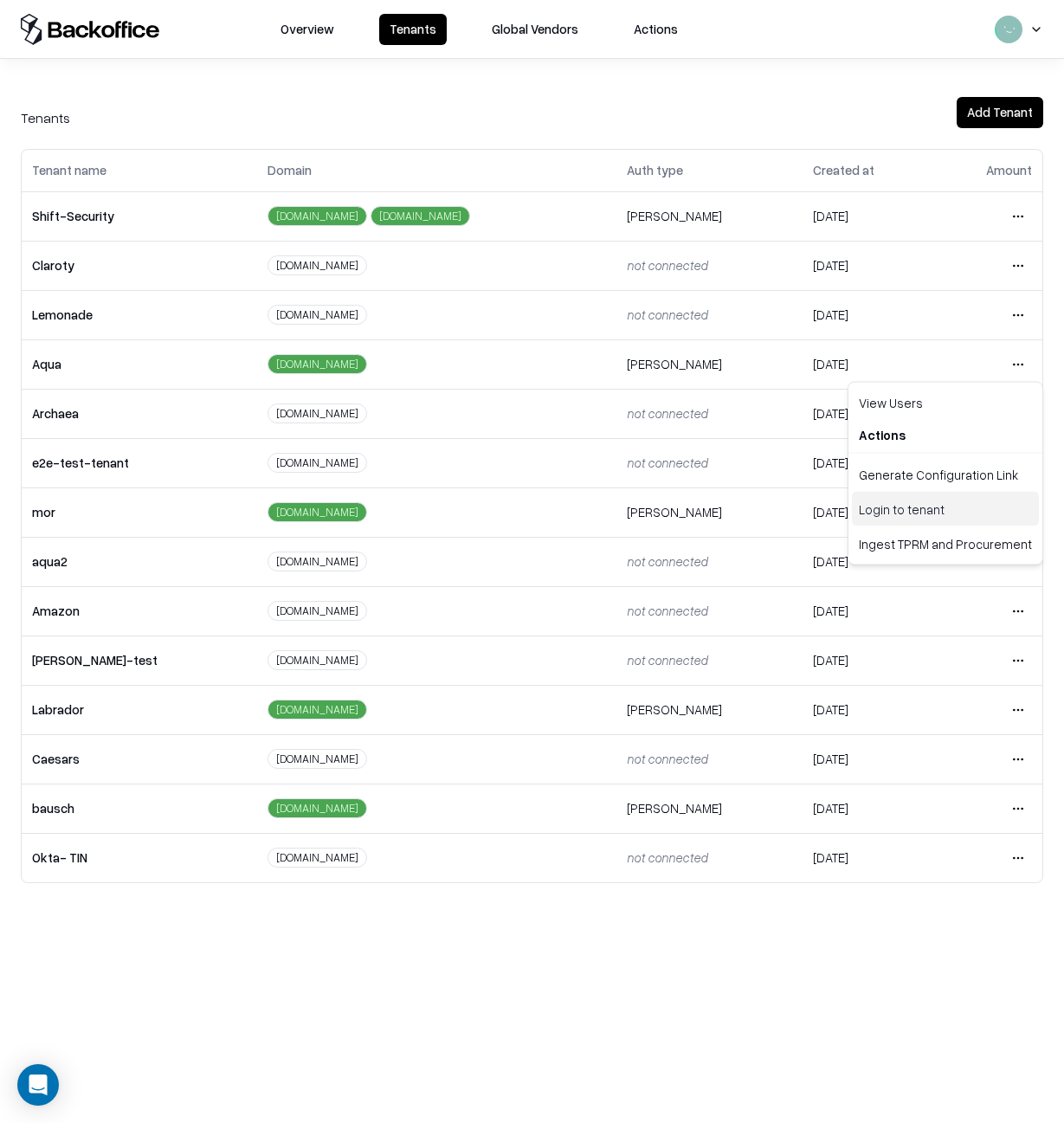
click at [887, 514] on div "Login to tenant" at bounding box center [945, 509] width 187 height 34
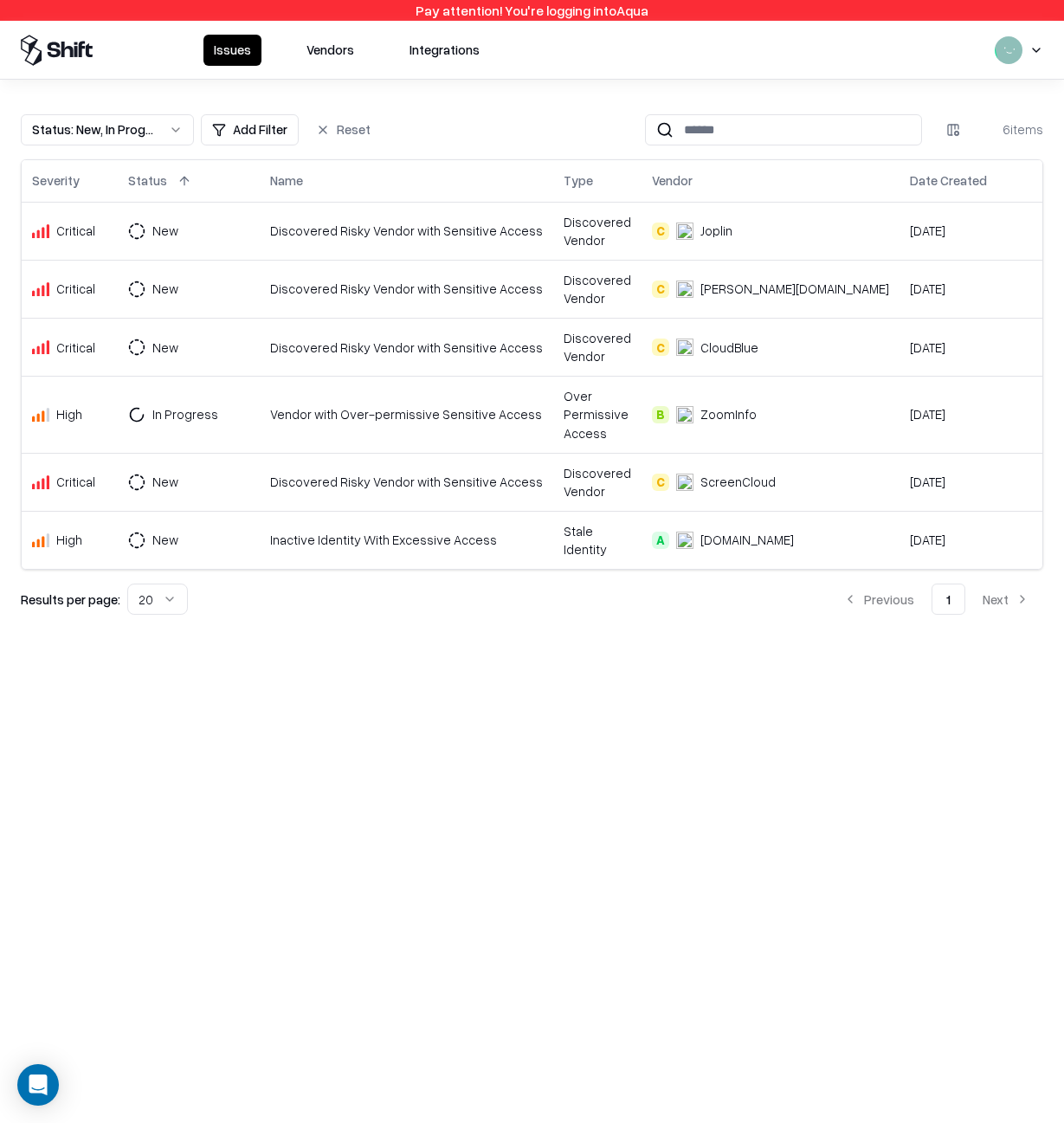
click at [345, 231] on div "Discovered Risky Vendor with Sensitive Access" at bounding box center [406, 230] width 273 height 18
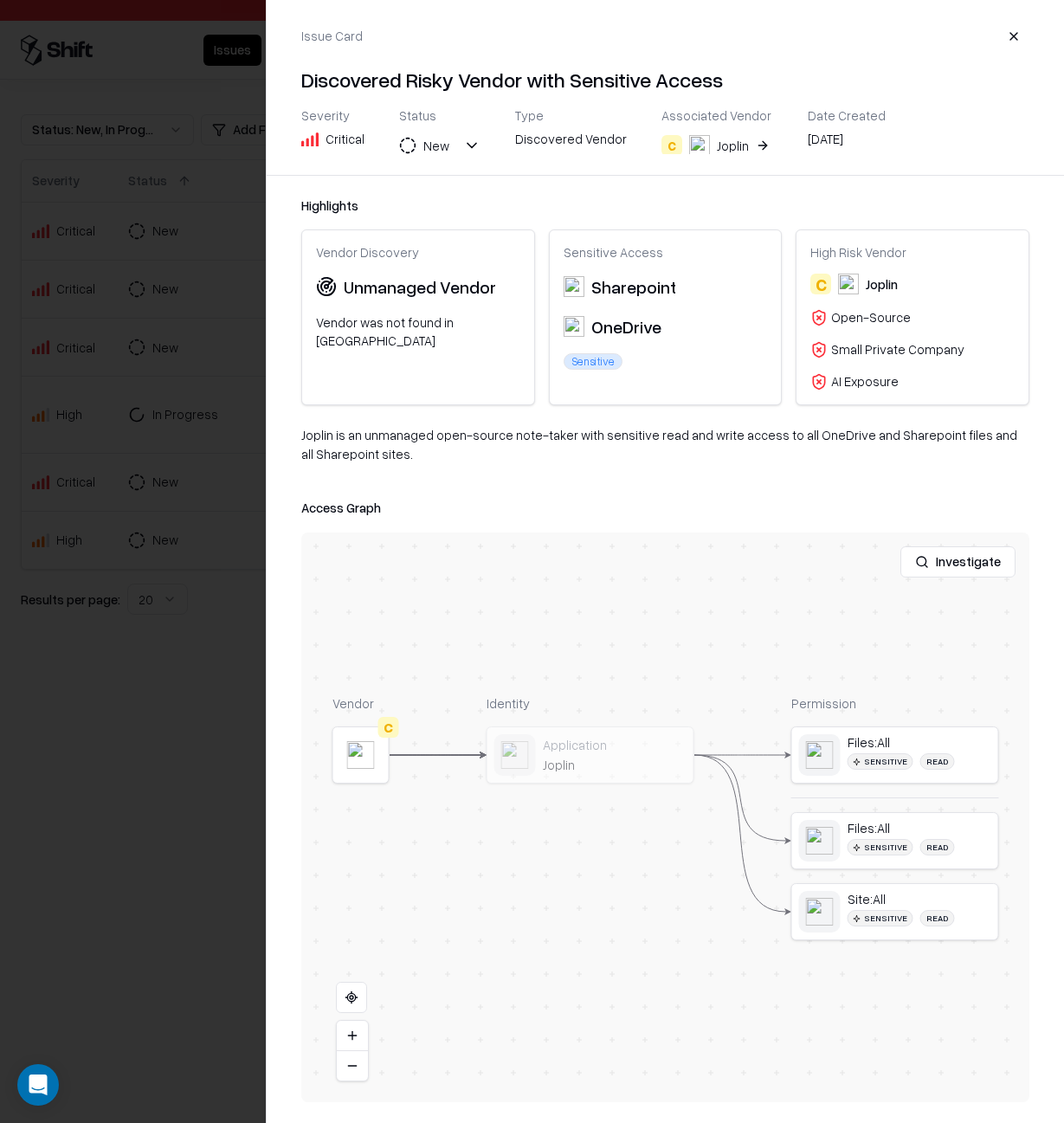
click at [203, 355] on div at bounding box center [532, 561] width 1064 height 1123
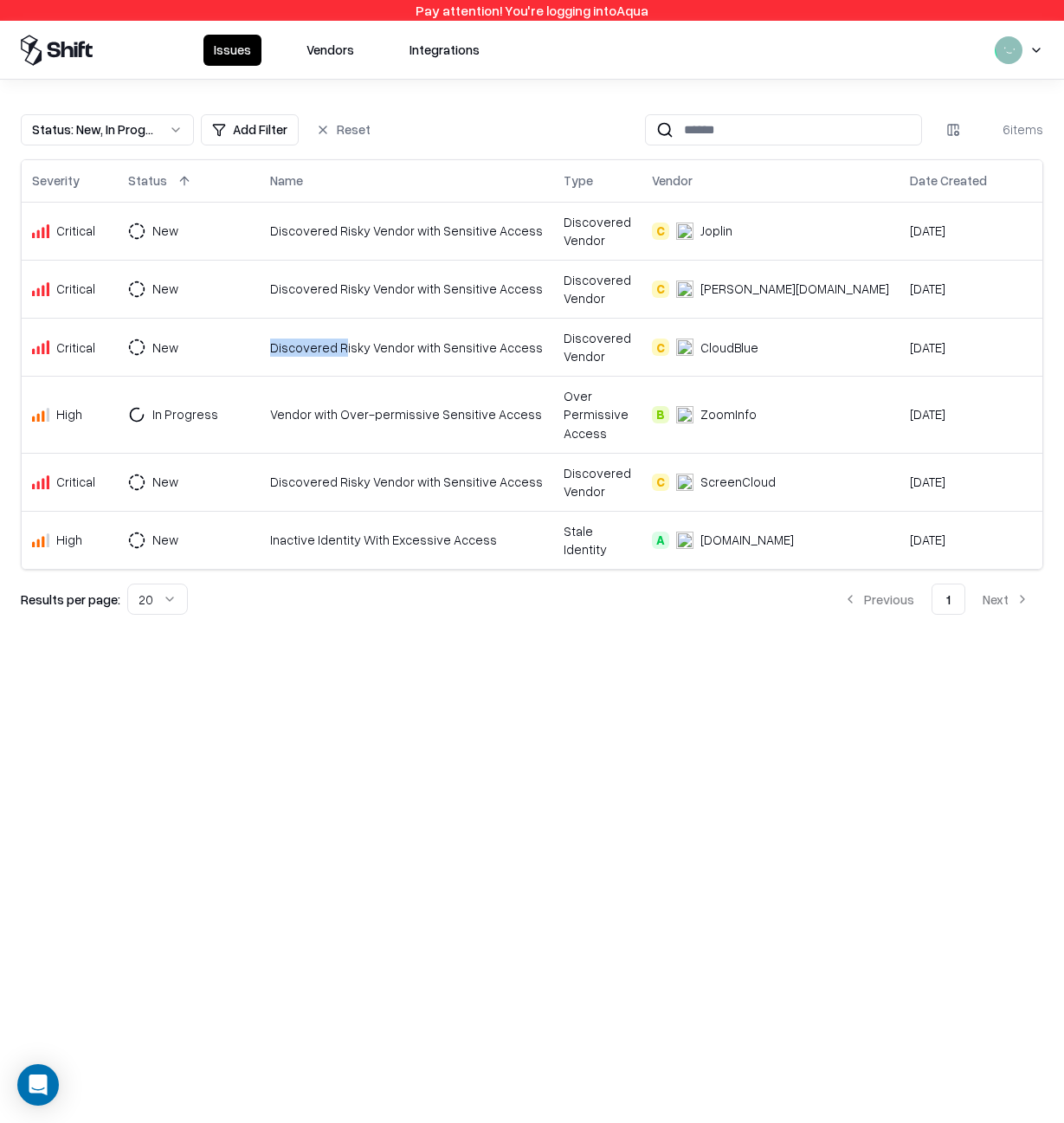
click at [346, 339] on div "Discovered Risky Vendor with Sensitive Access" at bounding box center [406, 348] width 273 height 18
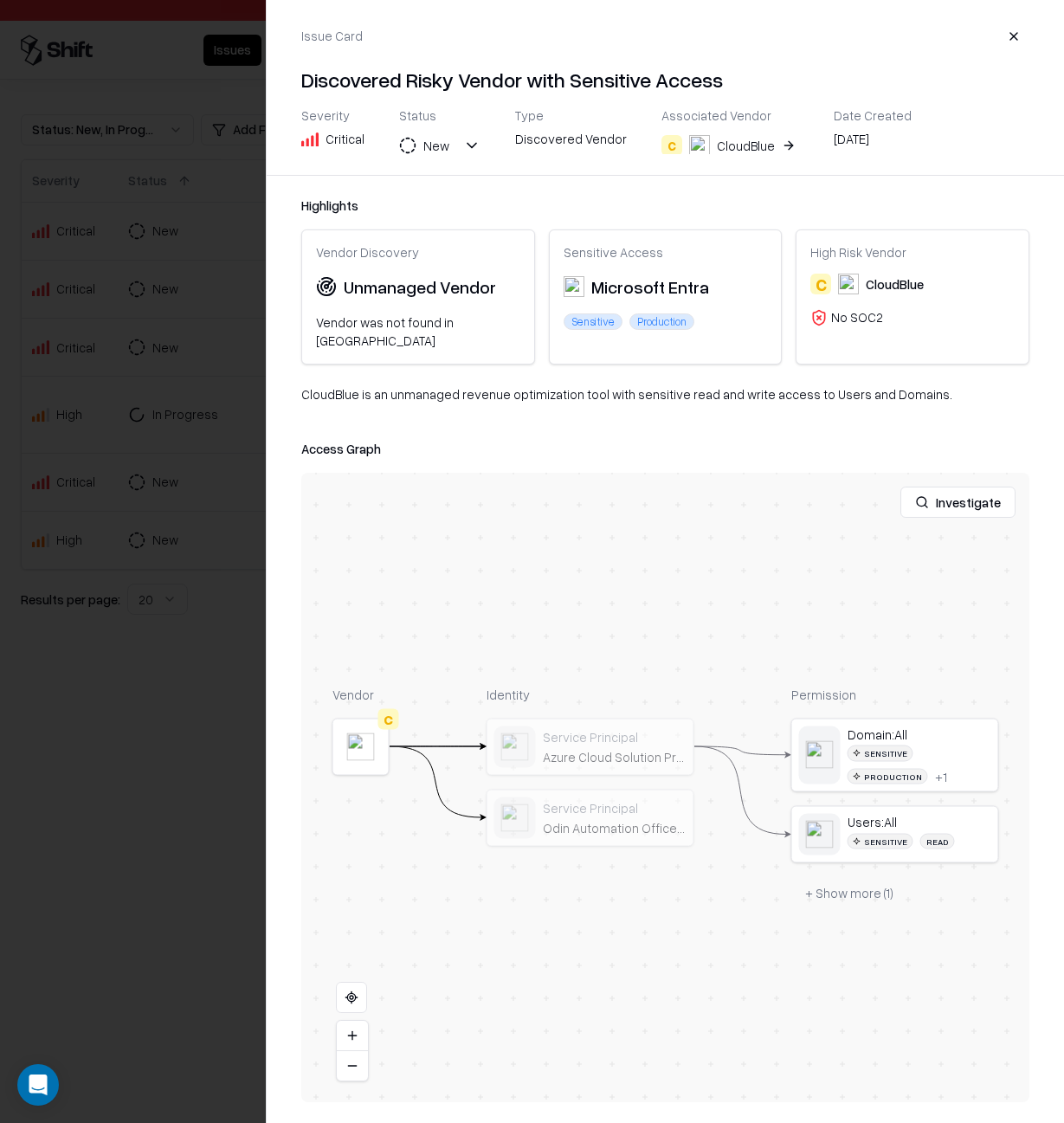
click at [202, 420] on div at bounding box center [532, 561] width 1064 height 1123
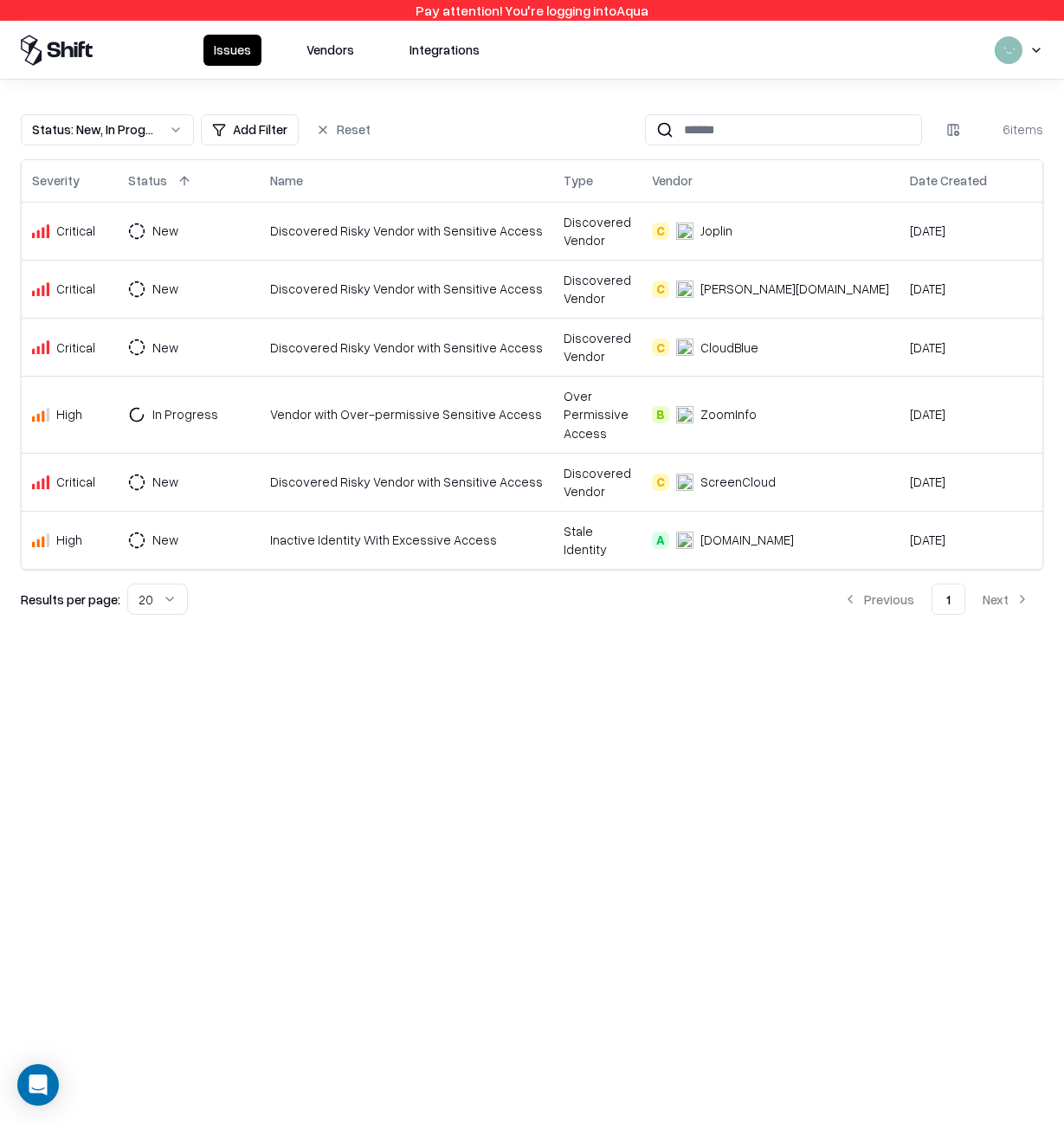
click at [455, 477] on td "Discovered Risky Vendor with Sensitive Access" at bounding box center [406, 482] width 294 height 58
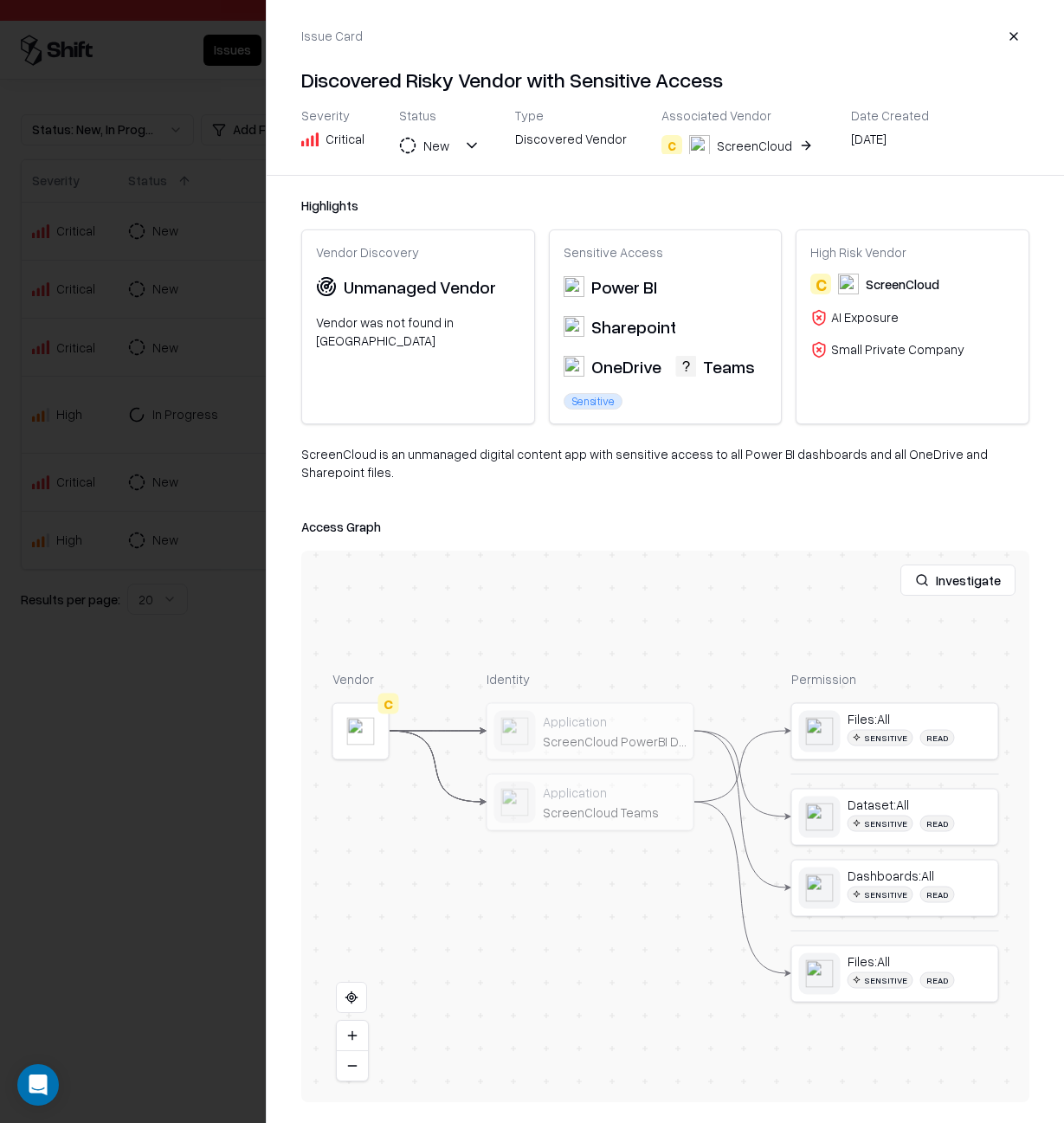
click at [170, 386] on div at bounding box center [532, 561] width 1064 height 1123
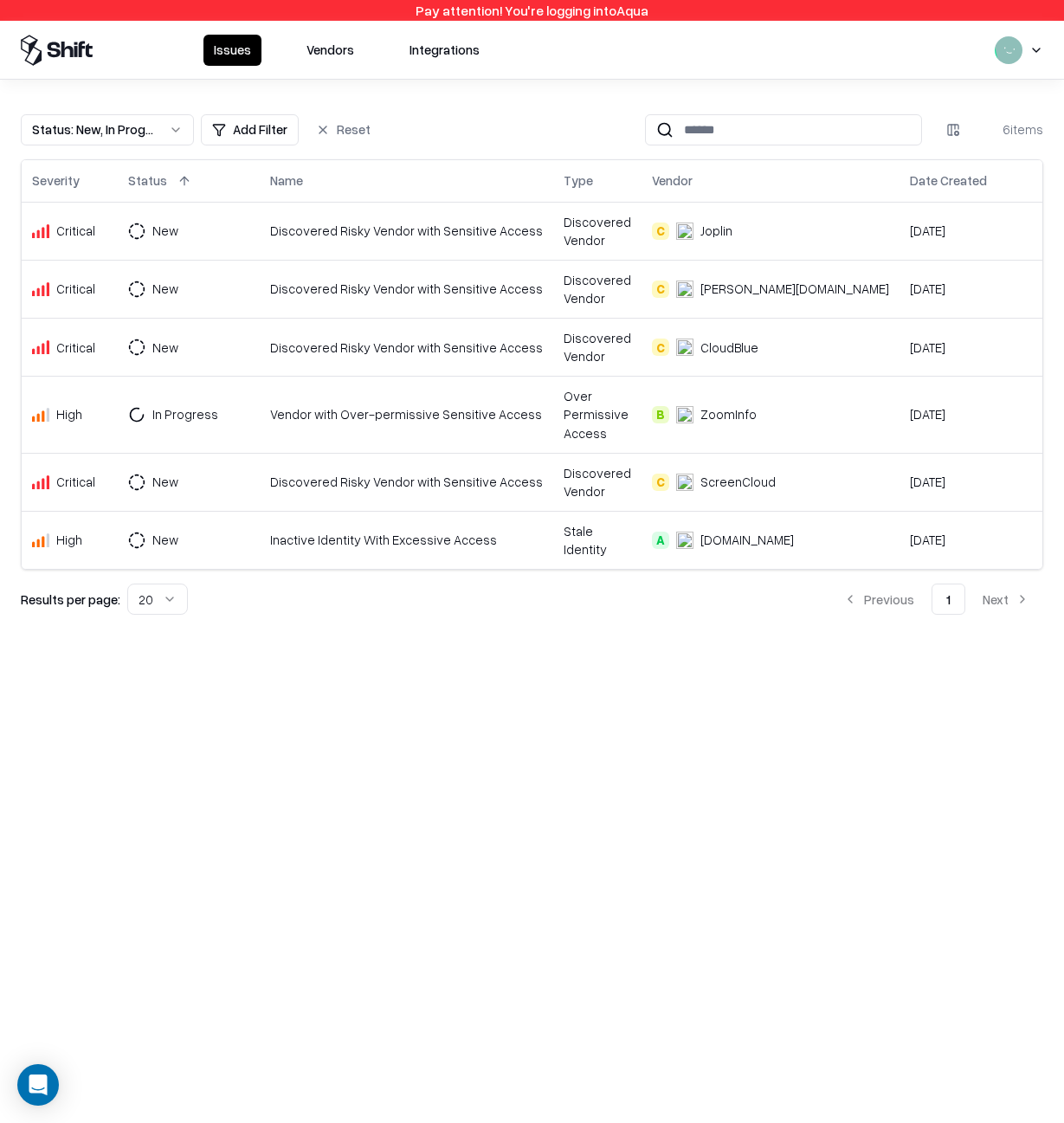
click at [291, 483] on td "Discovered Risky Vendor with Sensitive Access" at bounding box center [406, 482] width 294 height 58
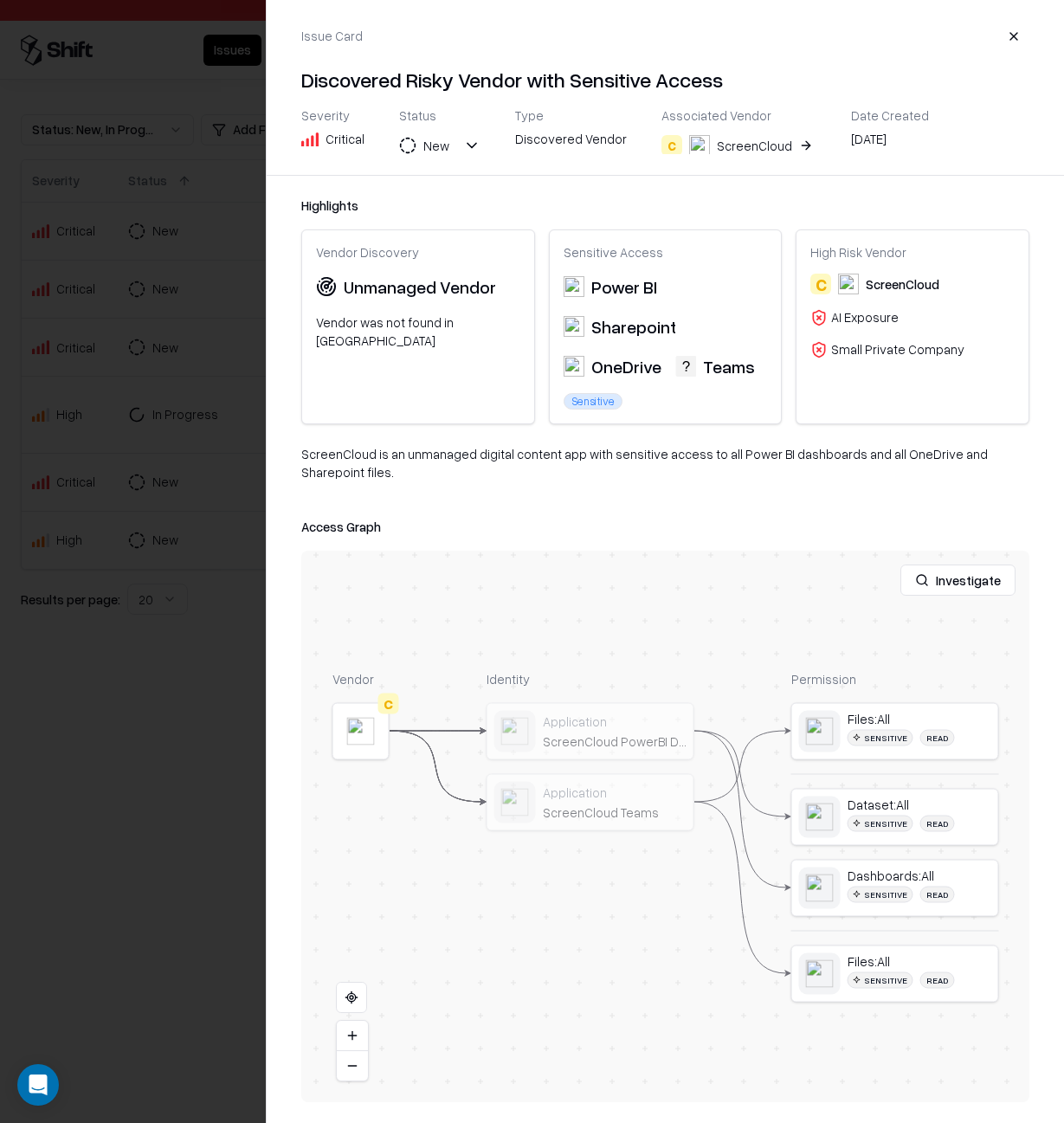
click at [218, 457] on div at bounding box center [532, 561] width 1064 height 1123
